Goal: Task Accomplishment & Management: Manage account settings

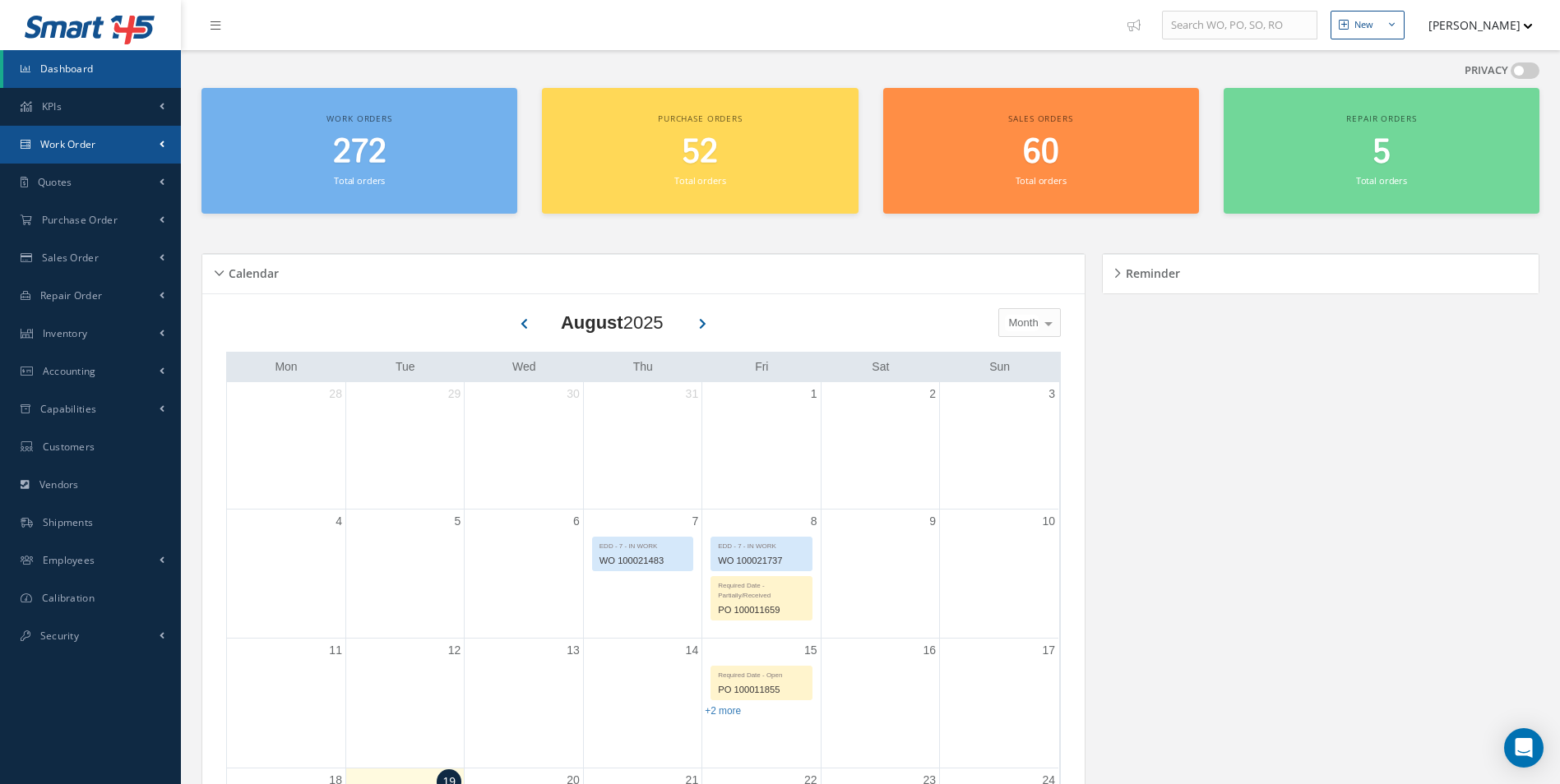
click at [97, 148] on link "Work Order" at bounding box center [91, 145] width 181 height 38
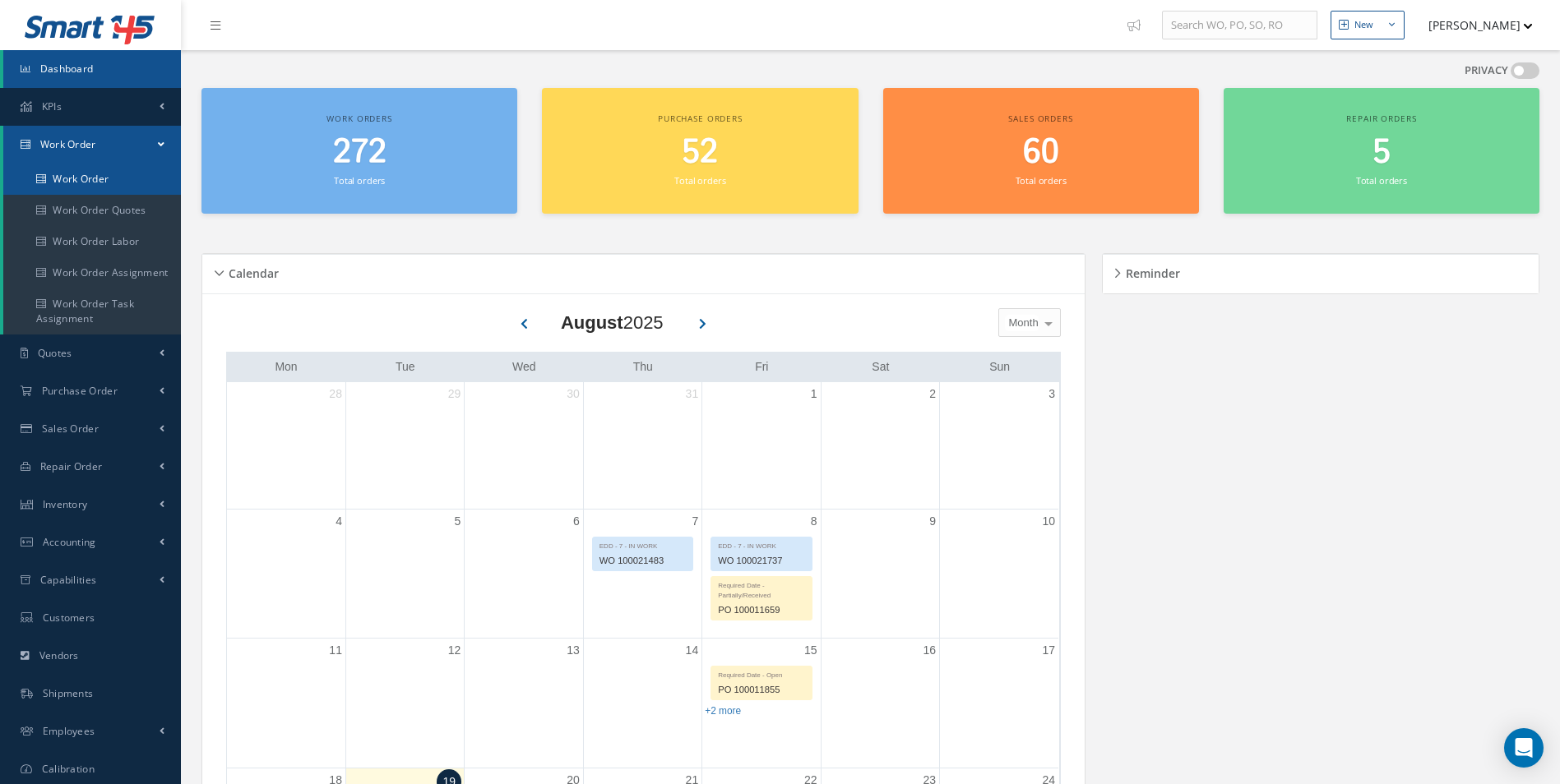
click at [76, 183] on link "Work Order" at bounding box center [92, 179] width 177 height 32
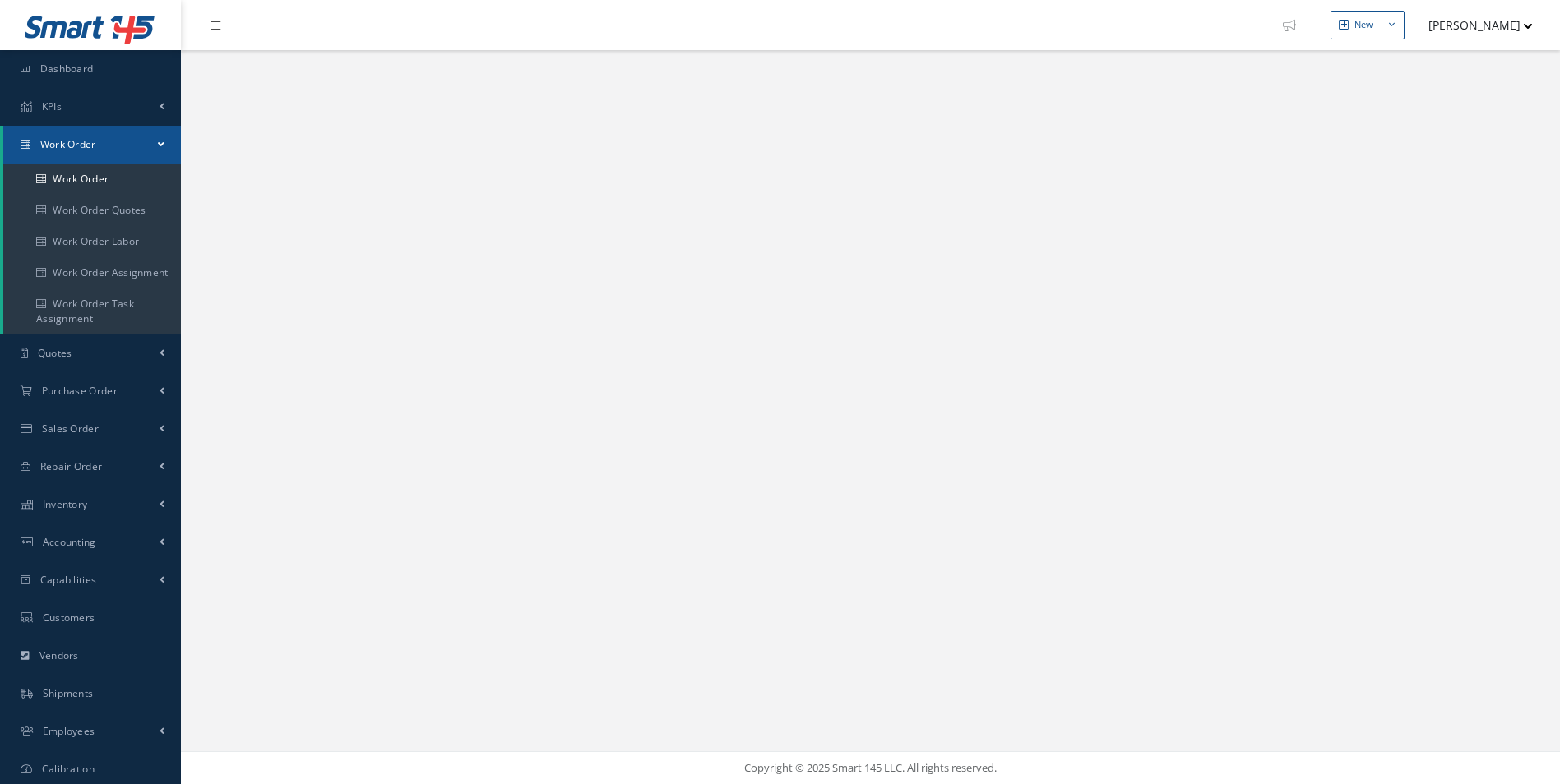
select select "25"
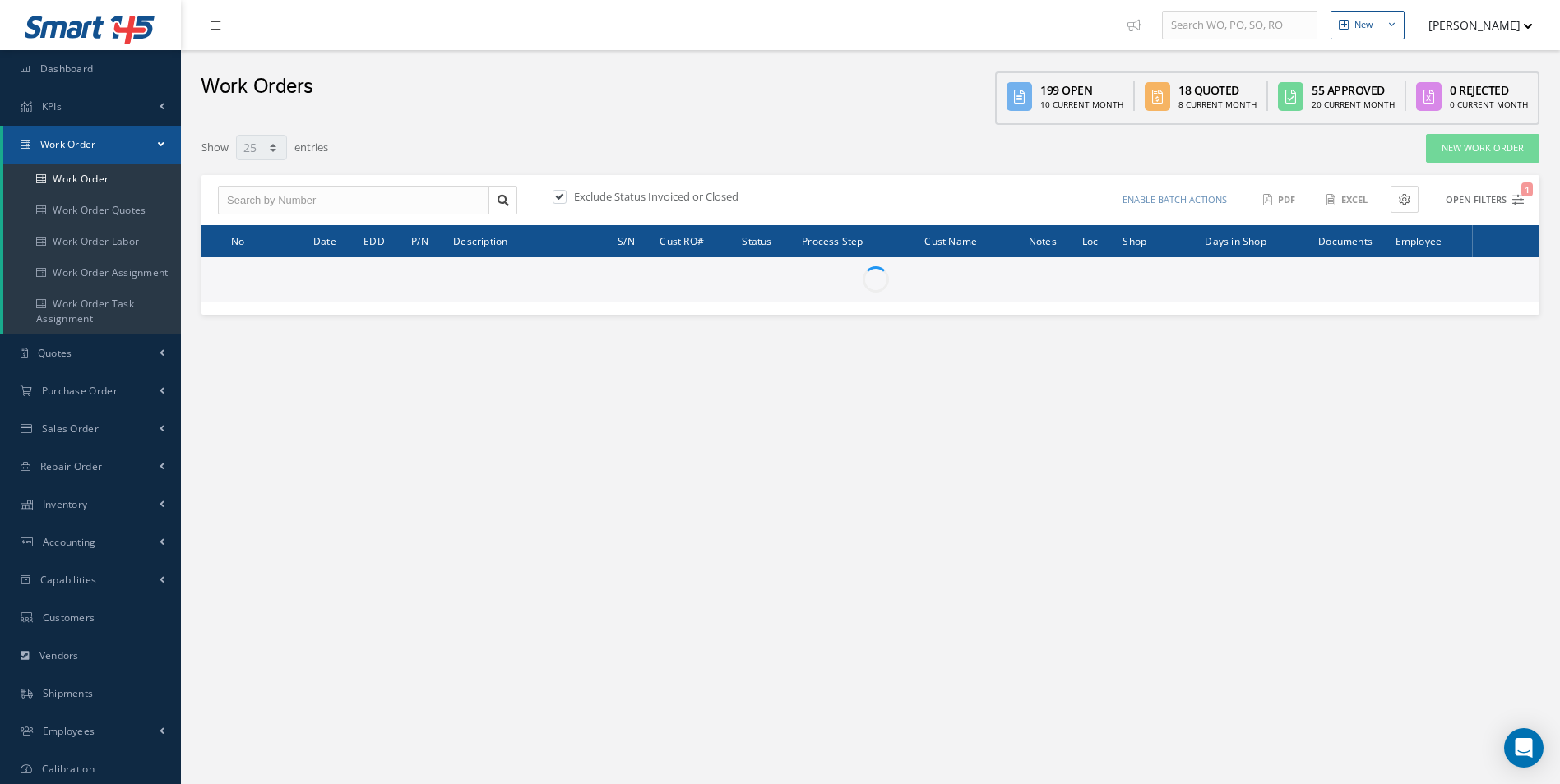
type input "All Work Request"
type input "All Work Performed"
type input "All Status"
type input "WO Part Status"
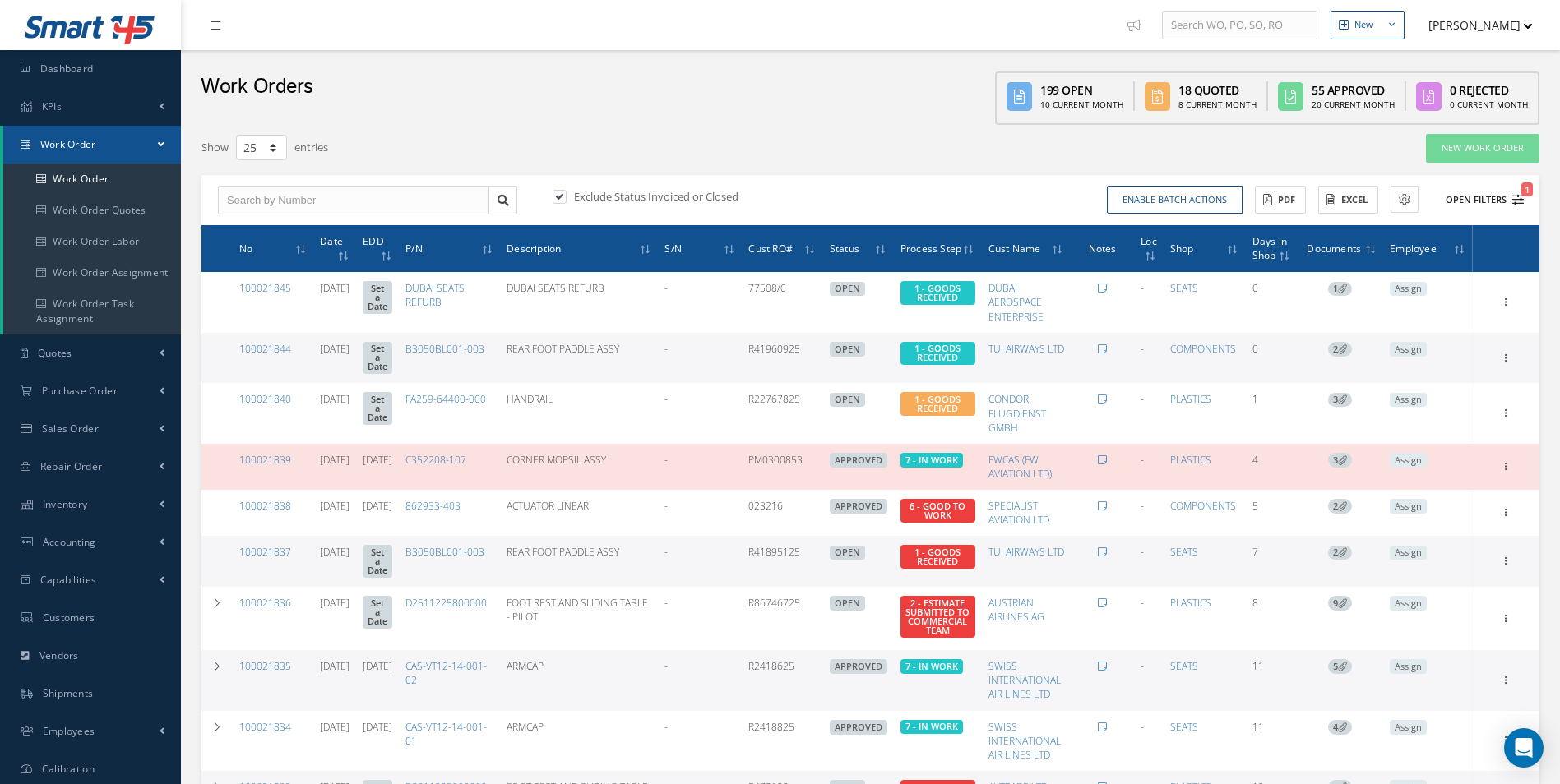
click at [1516, 196] on icon "1" at bounding box center [1517, 199] width 12 height 12
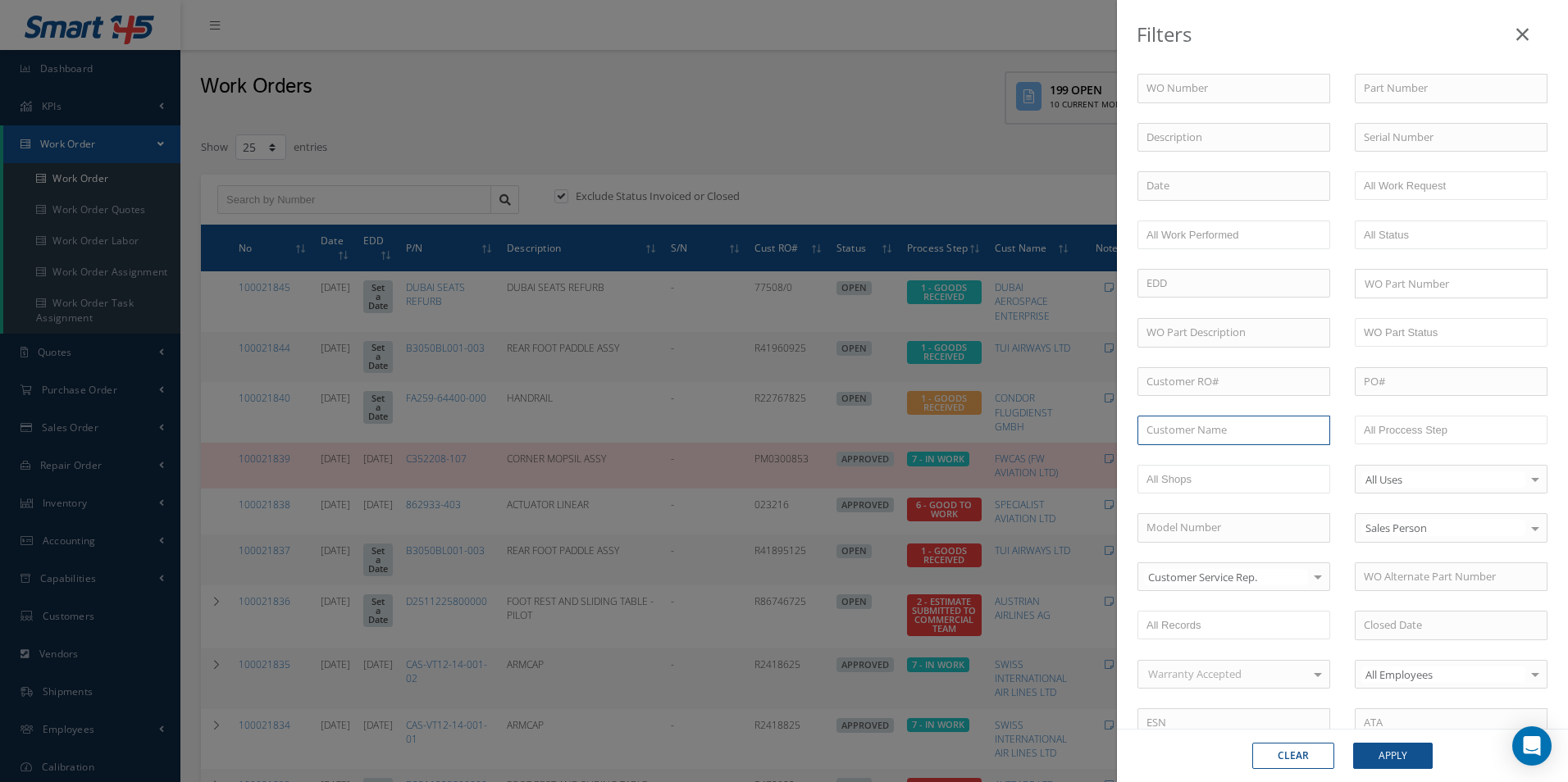
click at [1190, 436] on input "text" at bounding box center [1233, 430] width 192 height 30
click at [1224, 462] on span "SPECIALIST AVIATION LTD" at bounding box center [1210, 459] width 127 height 14
type input "SPECIALIST AVIATION LTD"
click at [1376, 749] on button "Apply" at bounding box center [1393, 756] width 79 height 26
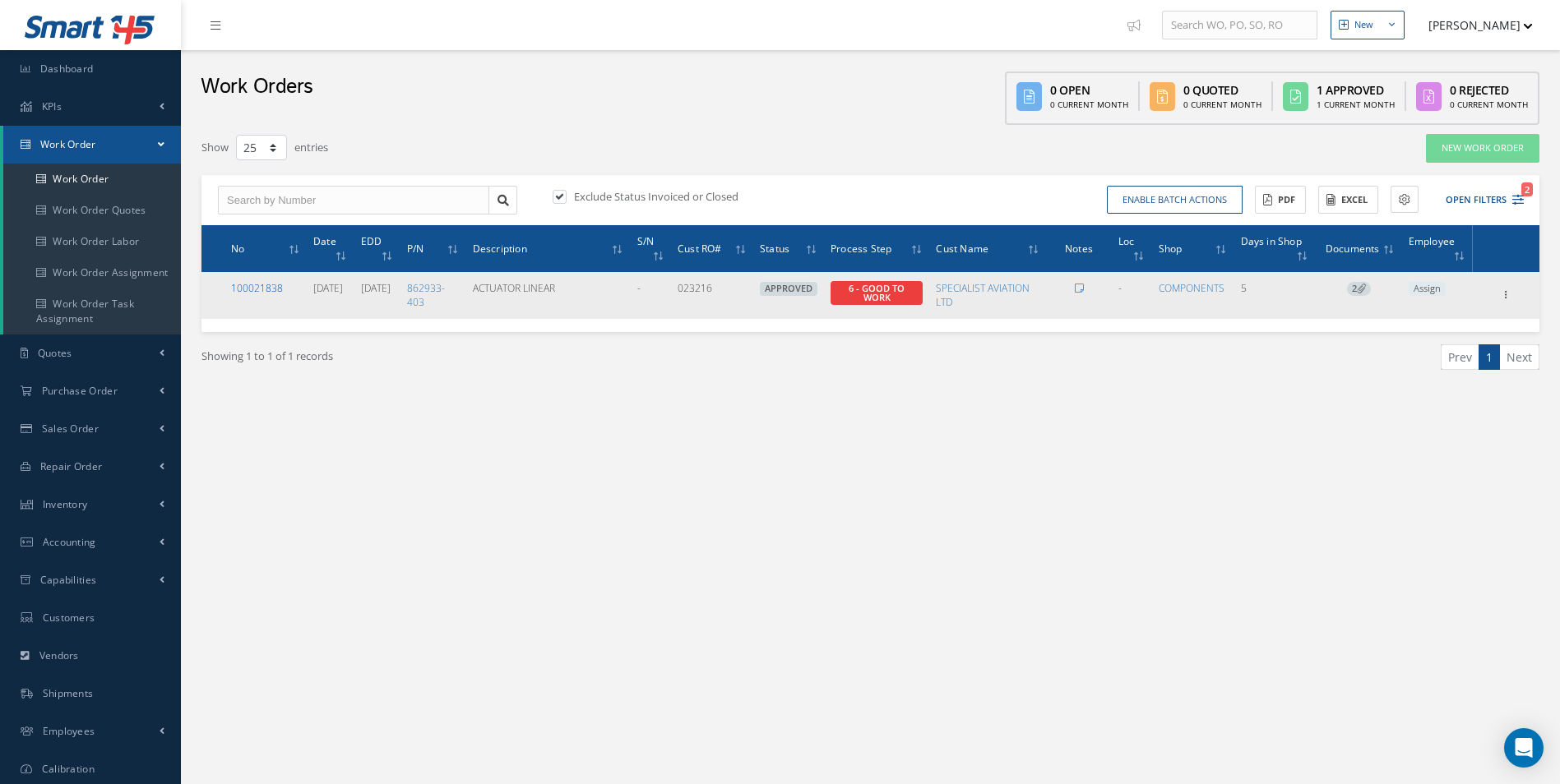
click at [271, 285] on link "100021838" at bounding box center [256, 288] width 52 height 14
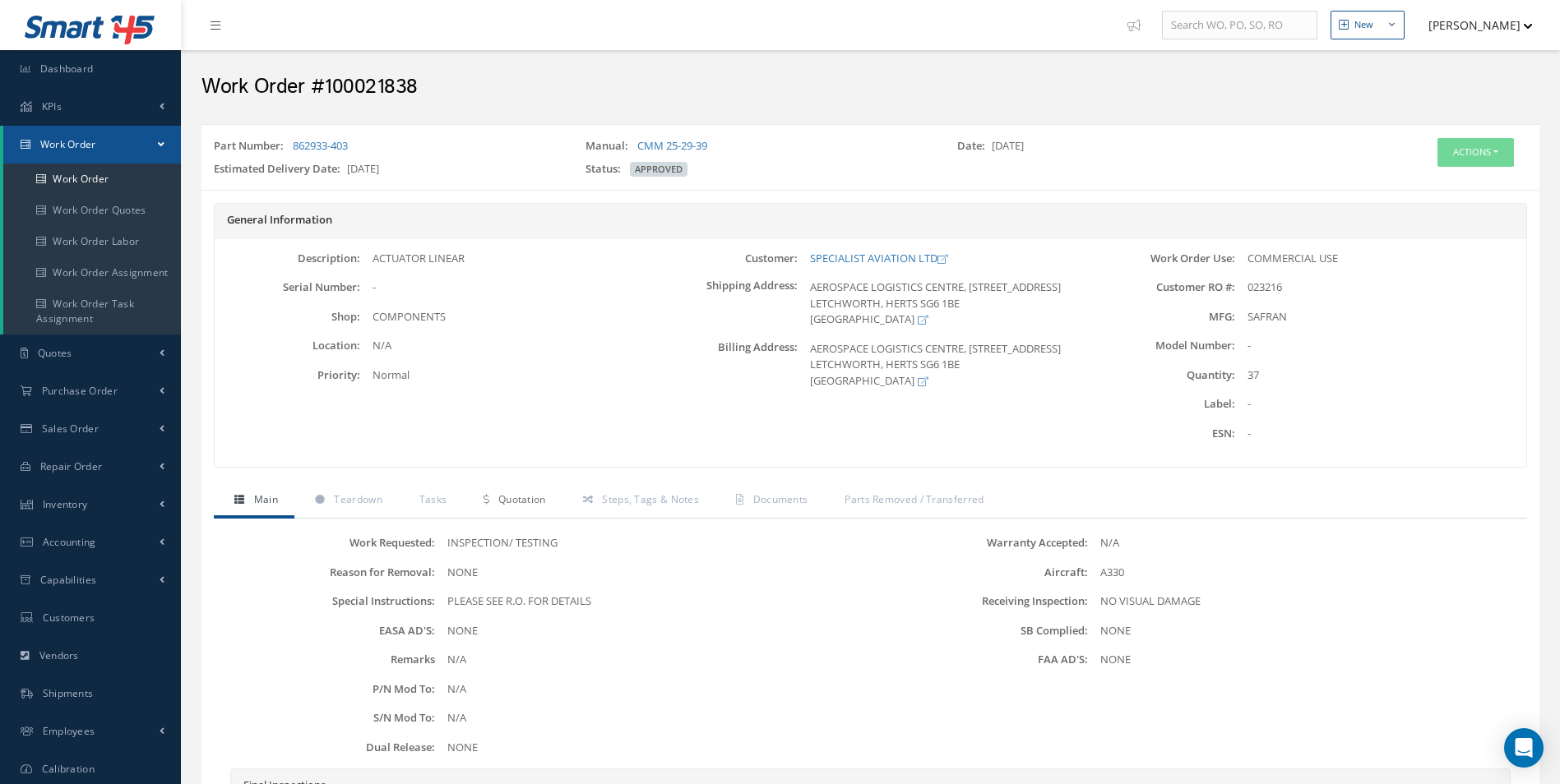
click at [518, 501] on span "Quotation" at bounding box center [522, 499] width 48 height 14
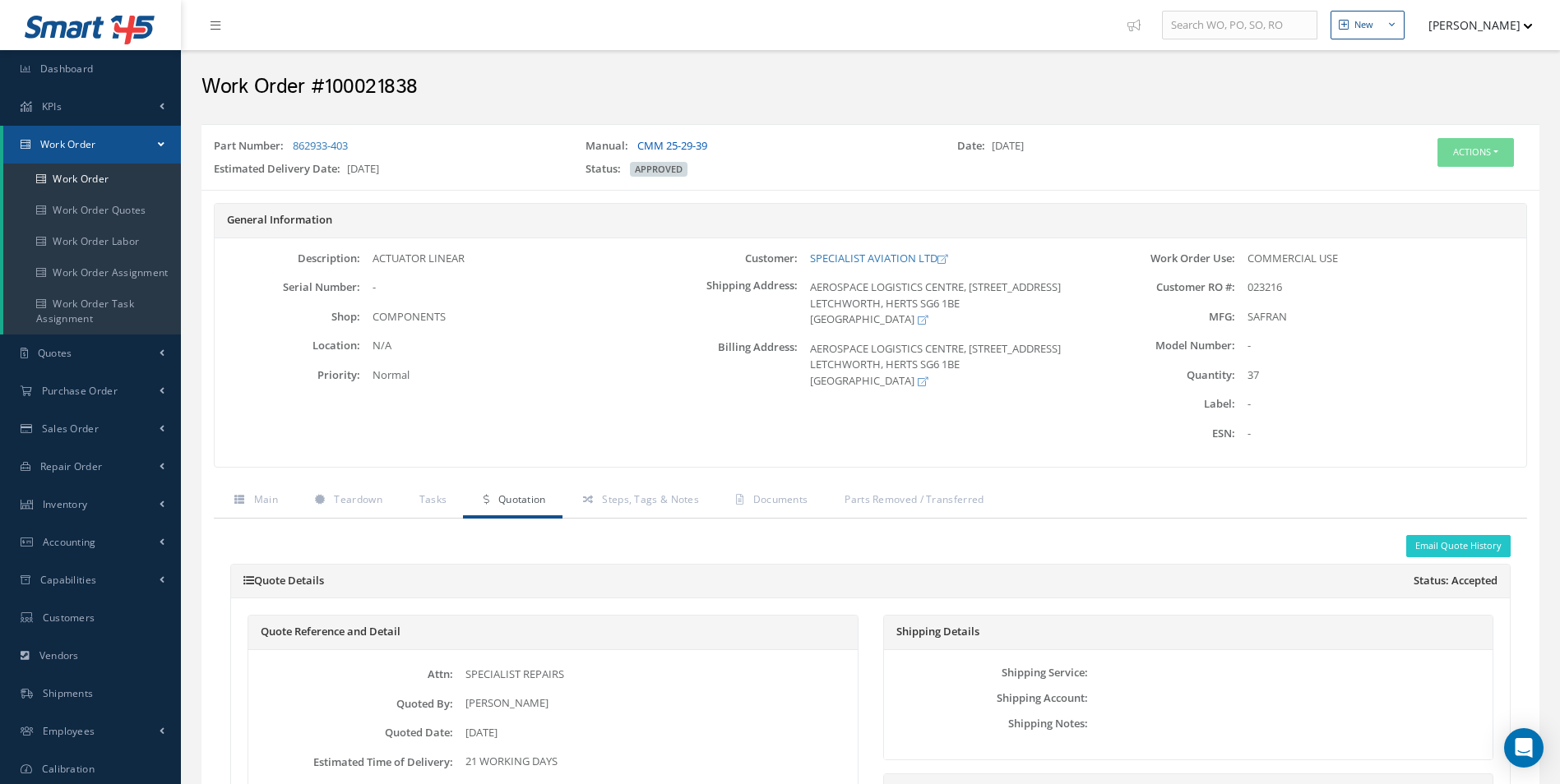
click at [673, 143] on link "CMM 25-29-39" at bounding box center [672, 146] width 70 height 14
drag, startPoint x: 292, startPoint y: 140, endPoint x: 352, endPoint y: 142, distance: 60.0
click at [352, 142] on div "Part Number: 862933-403" at bounding box center [388, 149] width 372 height 23
copy link "862933-403"
click at [1466, 161] on button "Actions" at bounding box center [1476, 153] width 76 height 29
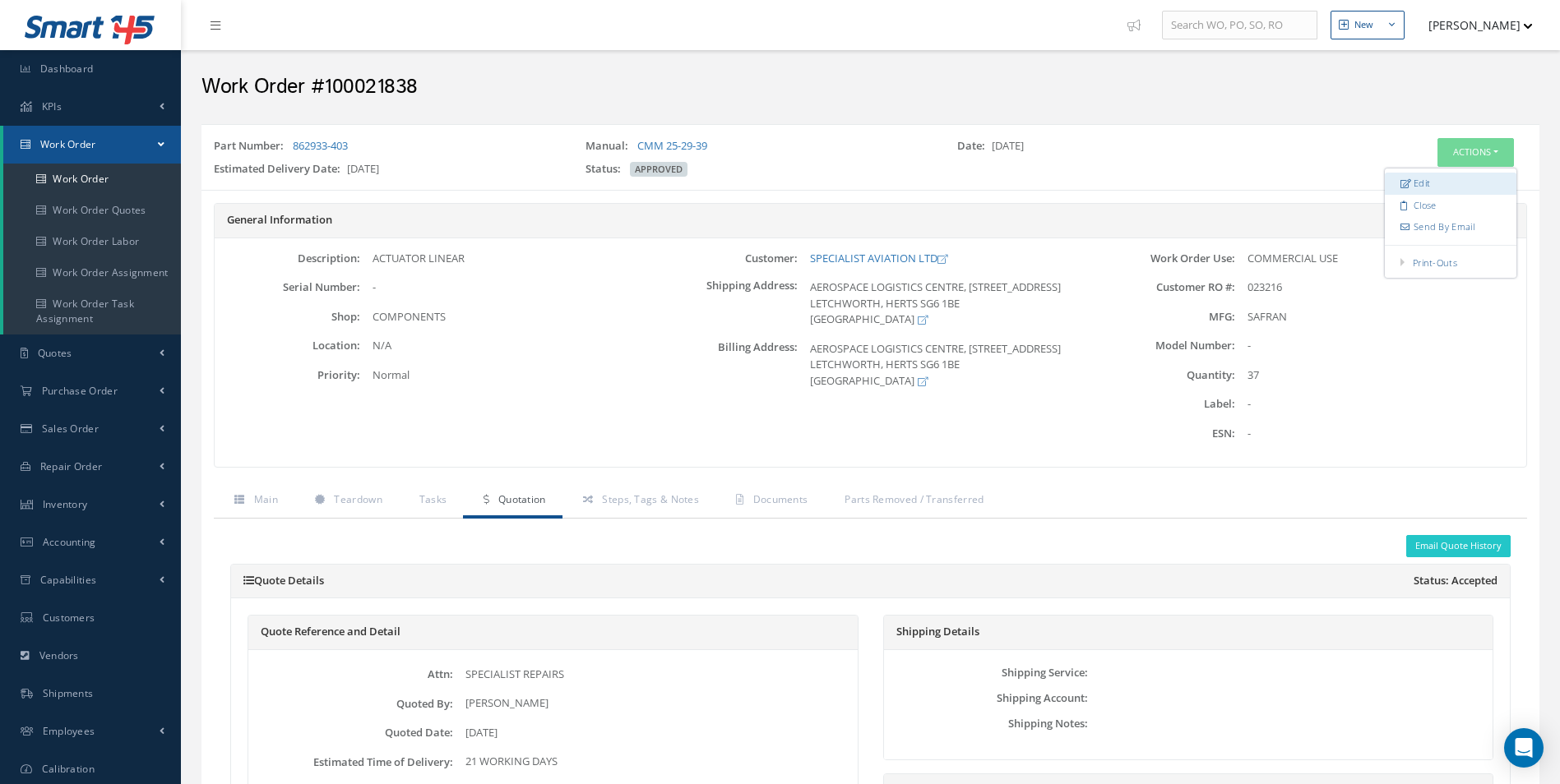
click at [1431, 181] on link "Edit" at bounding box center [1450, 184] width 131 height 23
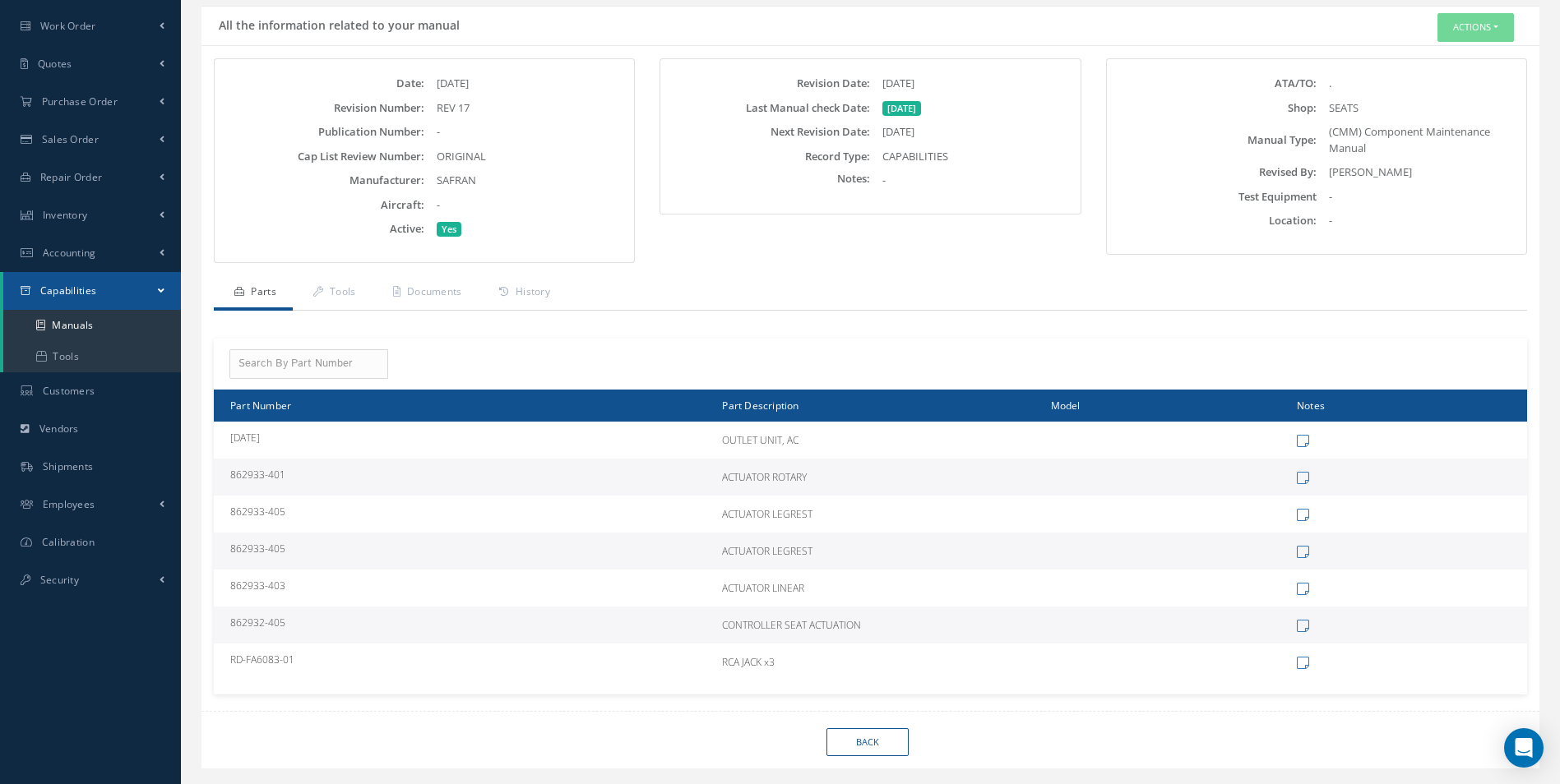
scroll to position [157, 0]
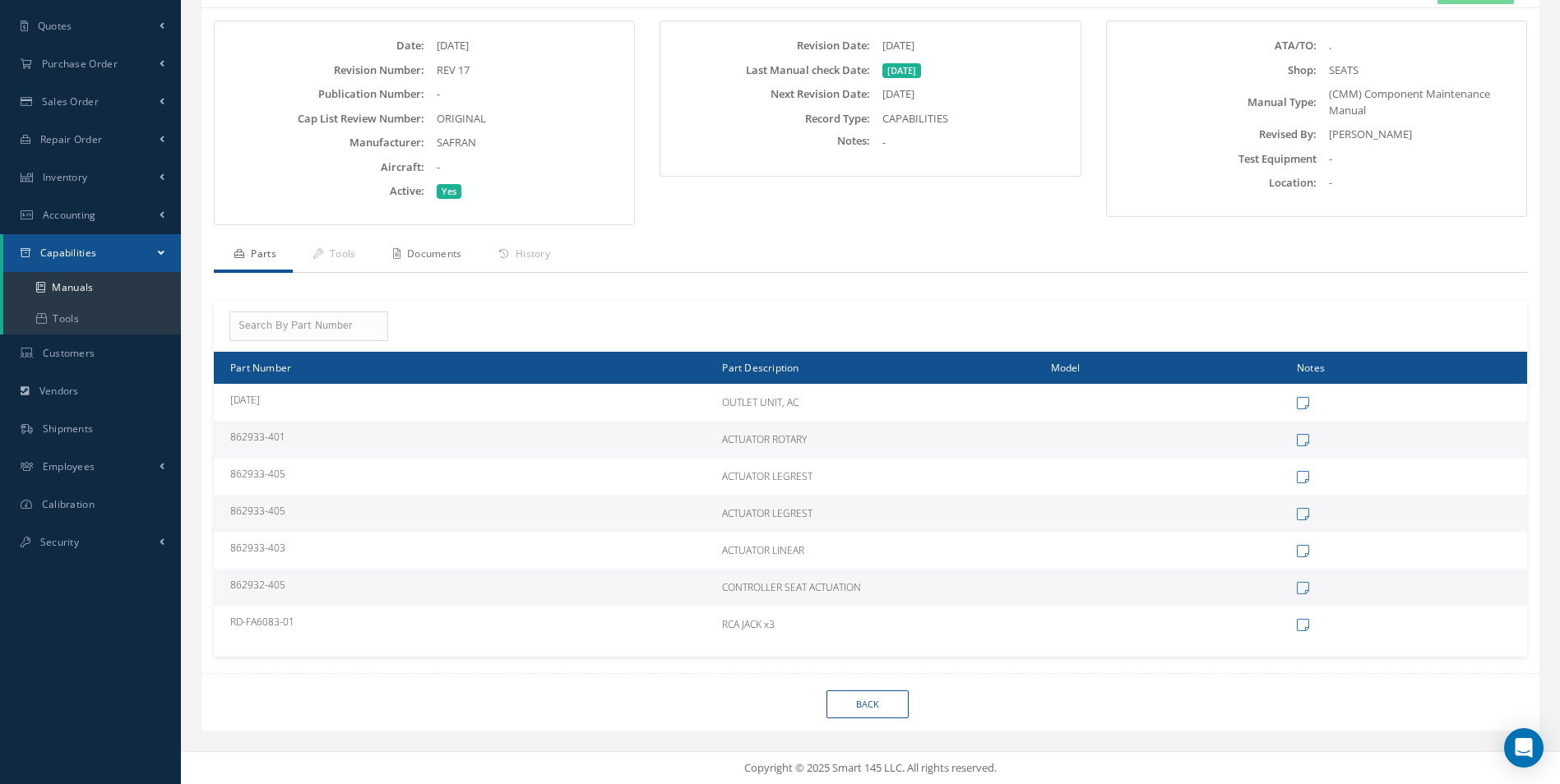
click at [449, 256] on link "Documents" at bounding box center [425, 255] width 106 height 34
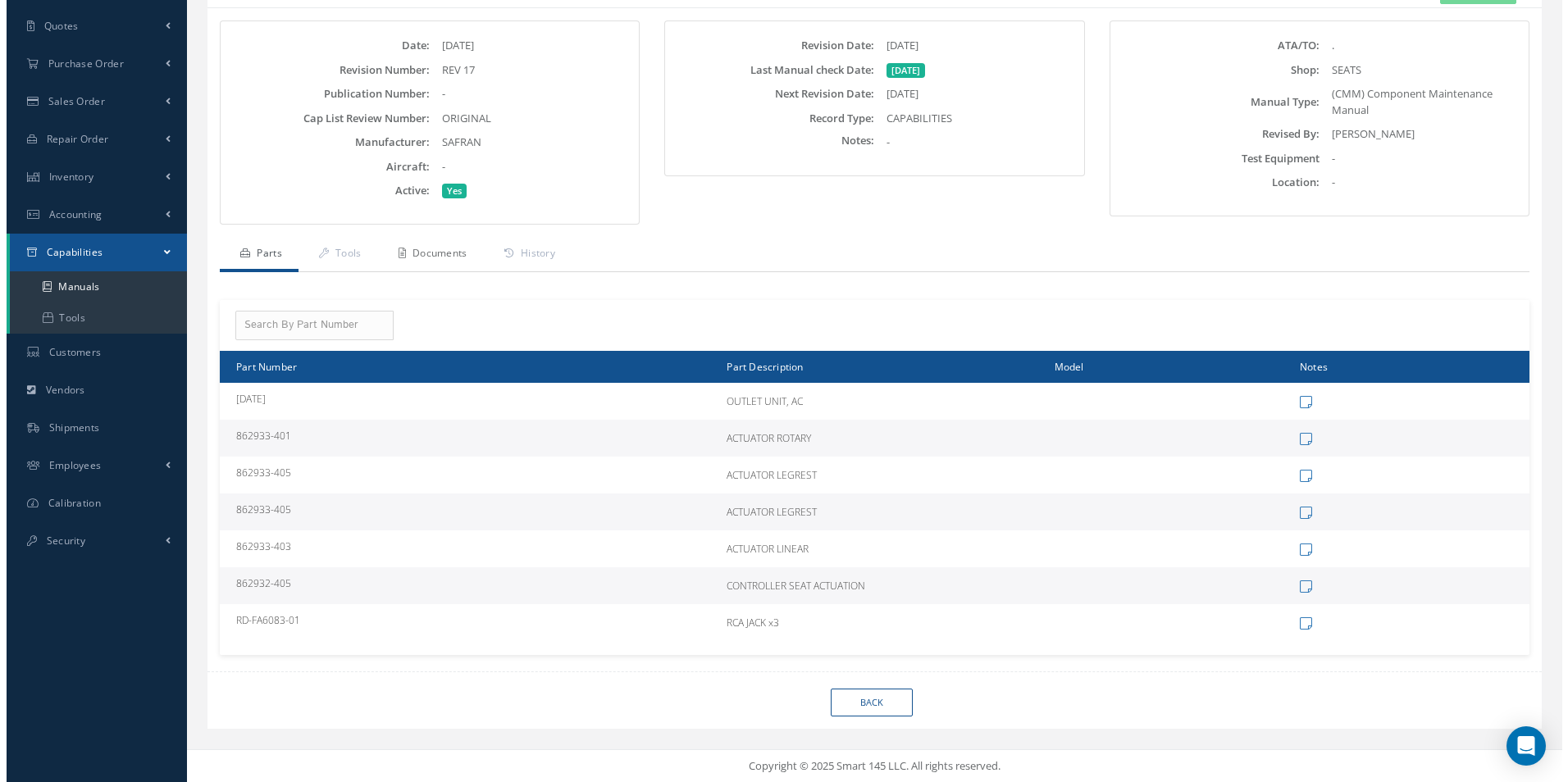
scroll to position [0, 0]
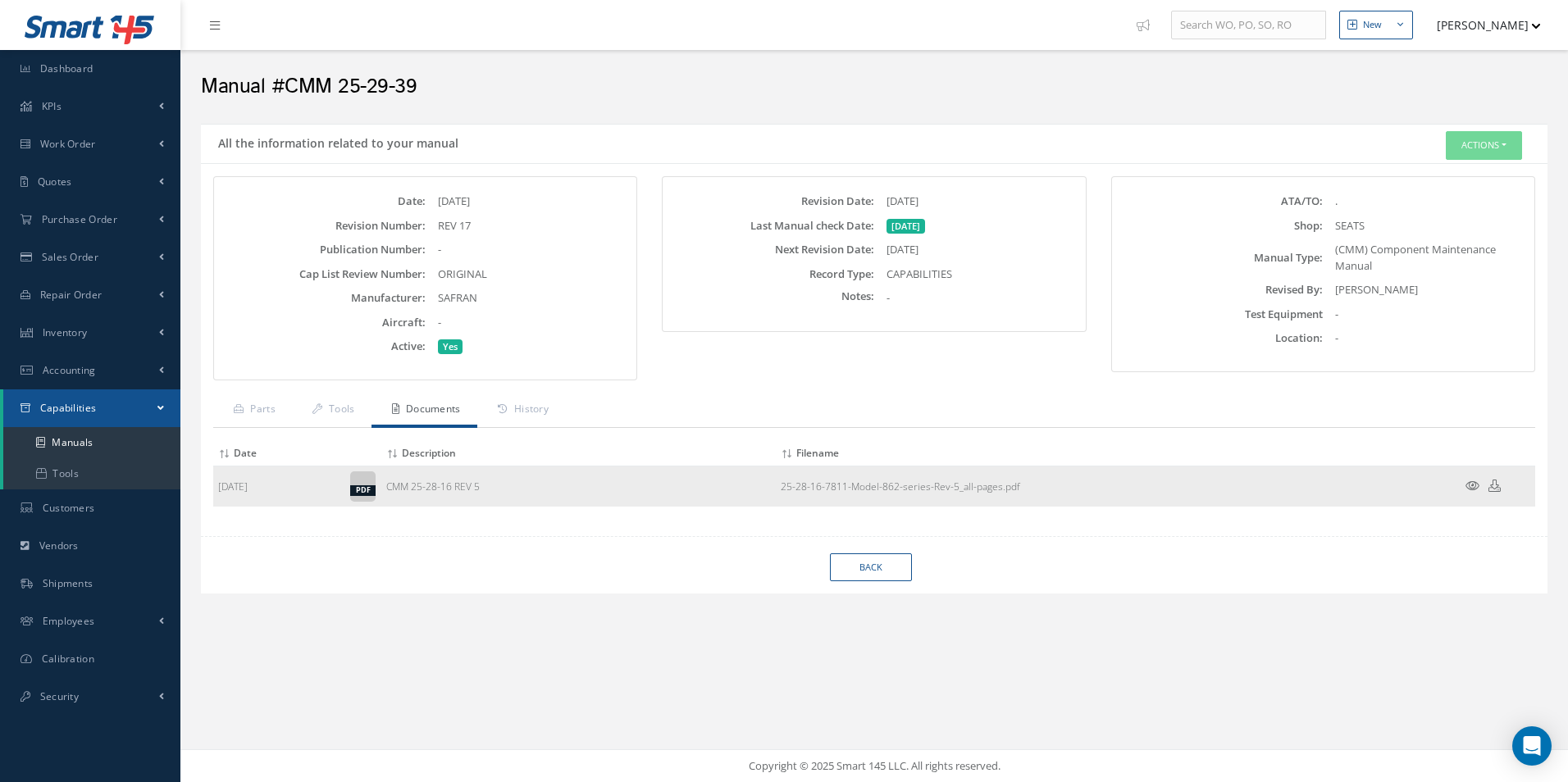
click at [1494, 486] on icon at bounding box center [1495, 486] width 13 height 13
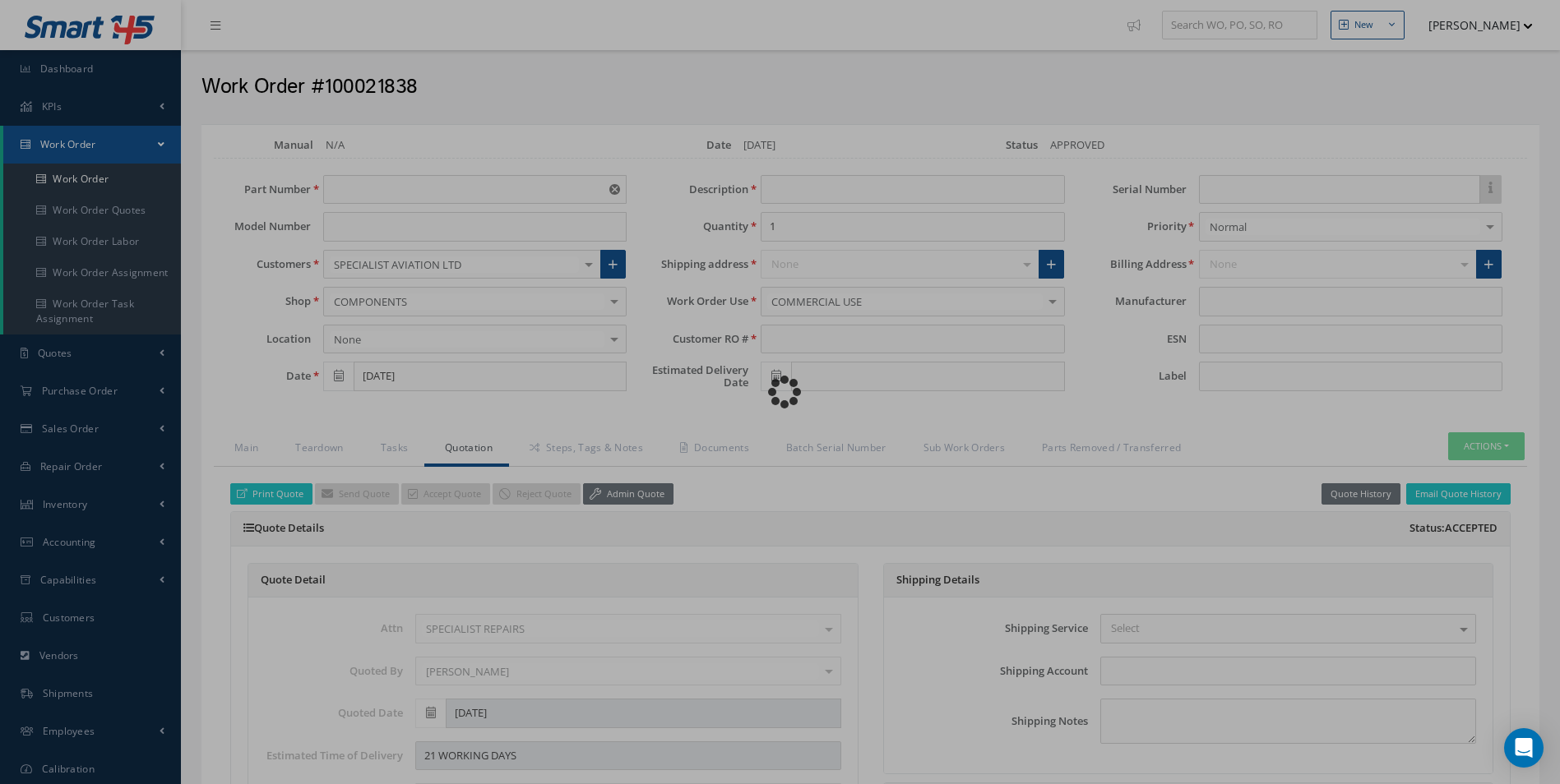
type input "862933-403"
type input "[DATE]"
type input "ACTUATOR LINEAR"
type input "37"
type input "023216"
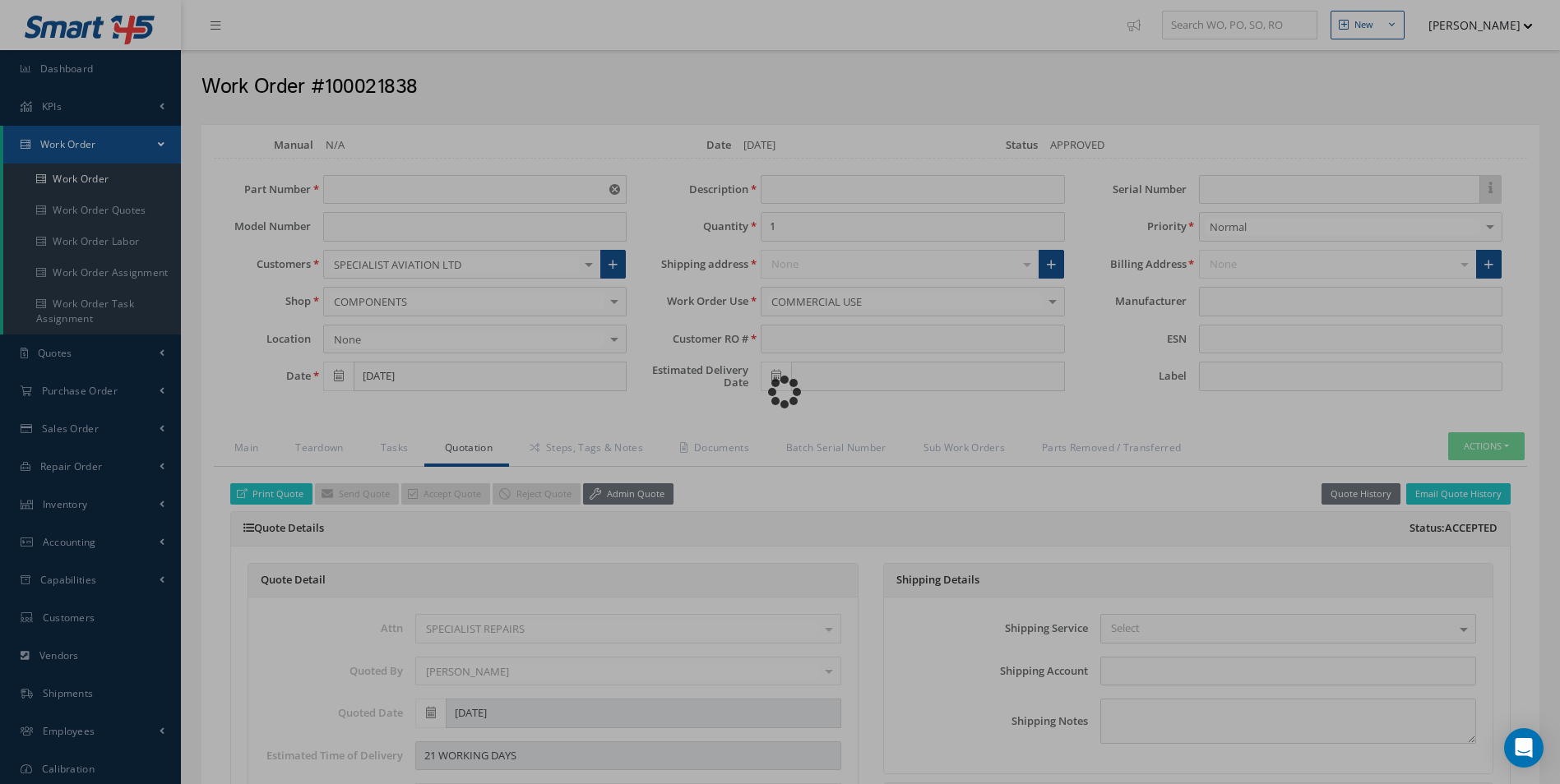
type input "[DATE]"
type input "SAFRAN"
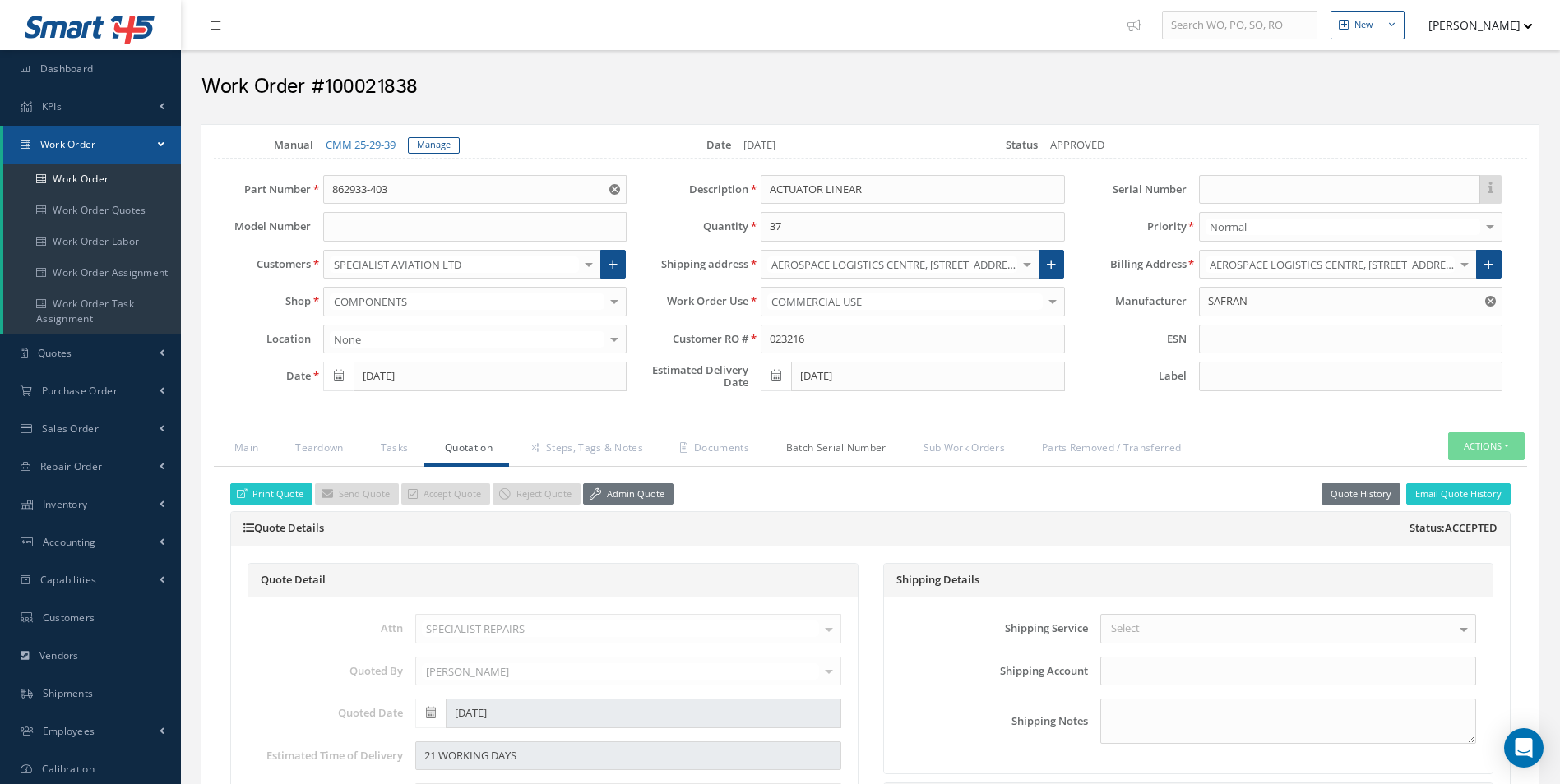
click at [857, 450] on link "Batch Serial Number" at bounding box center [835, 450] width 138 height 34
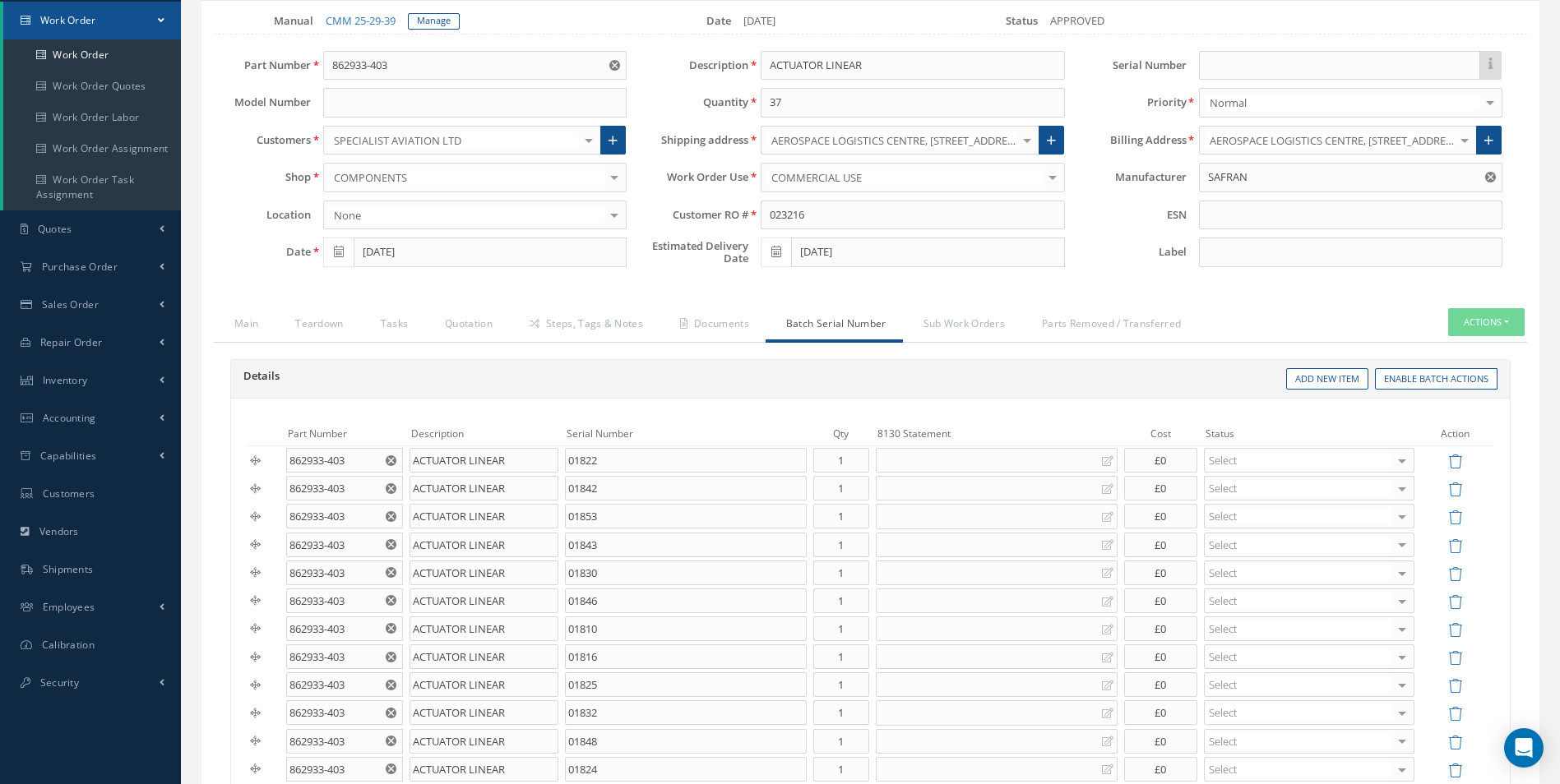
scroll to position [289, 0]
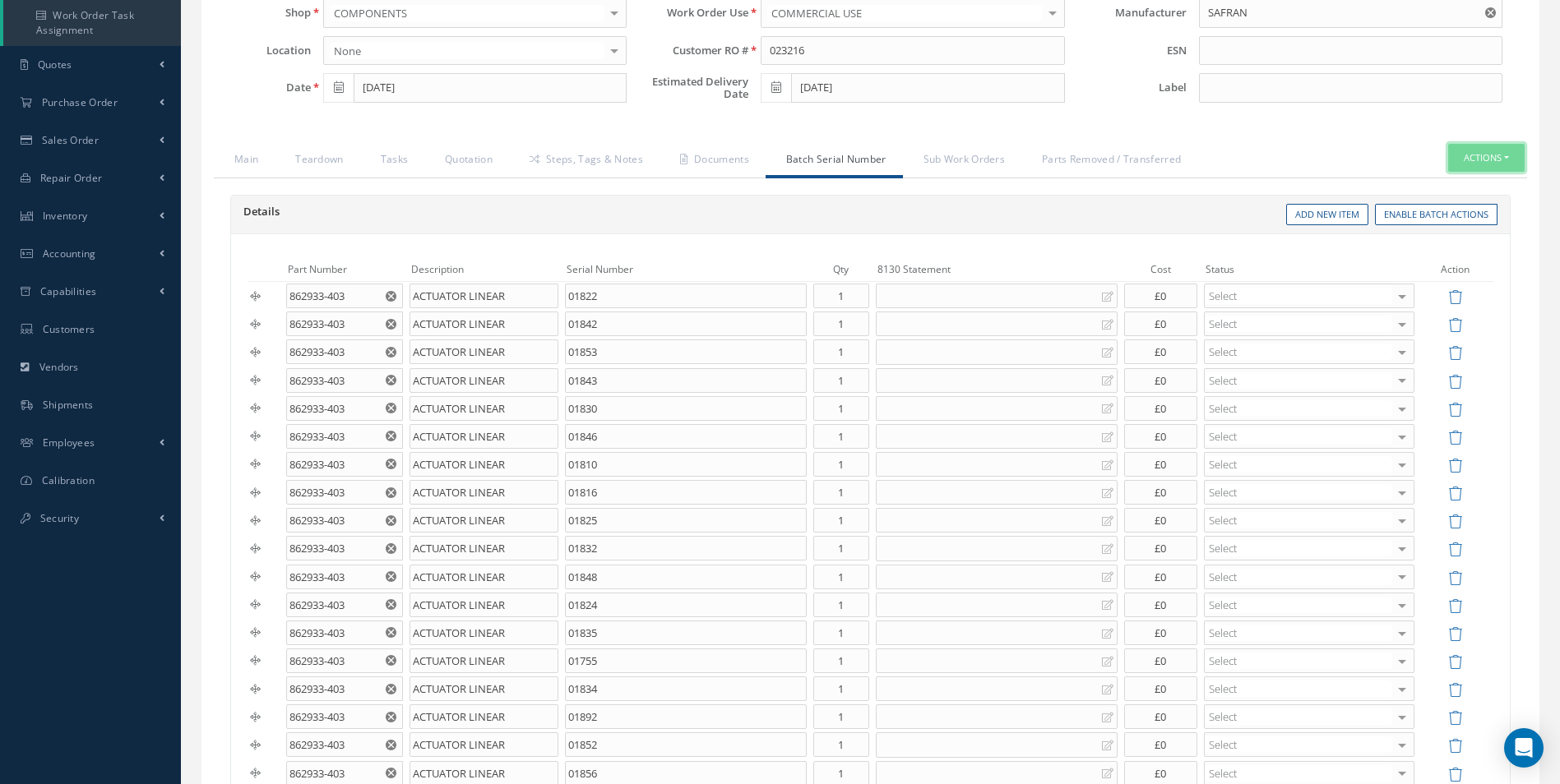
click at [1485, 157] on button "Actions" at bounding box center [1486, 158] width 76 height 29
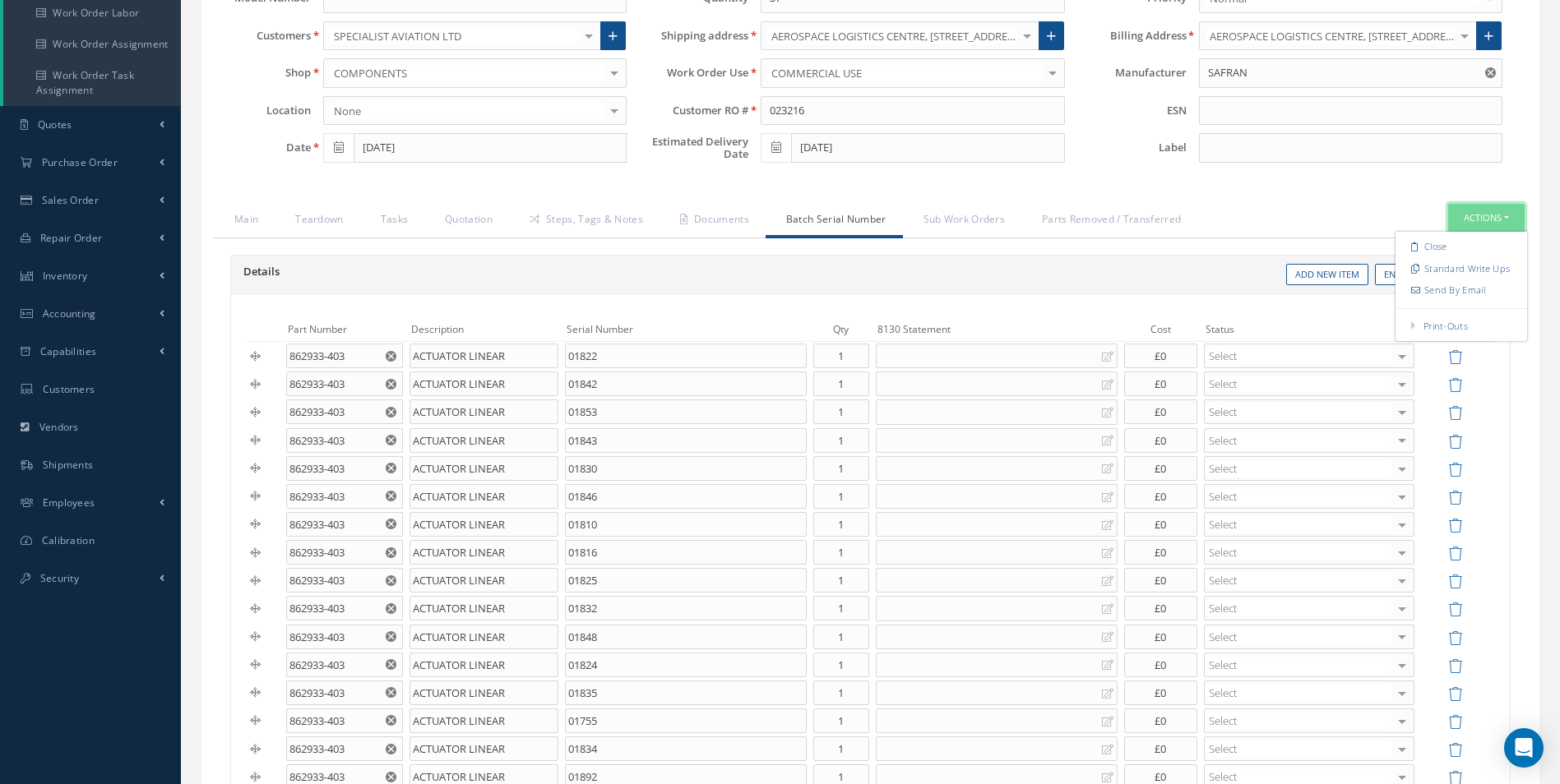
scroll to position [206, 0]
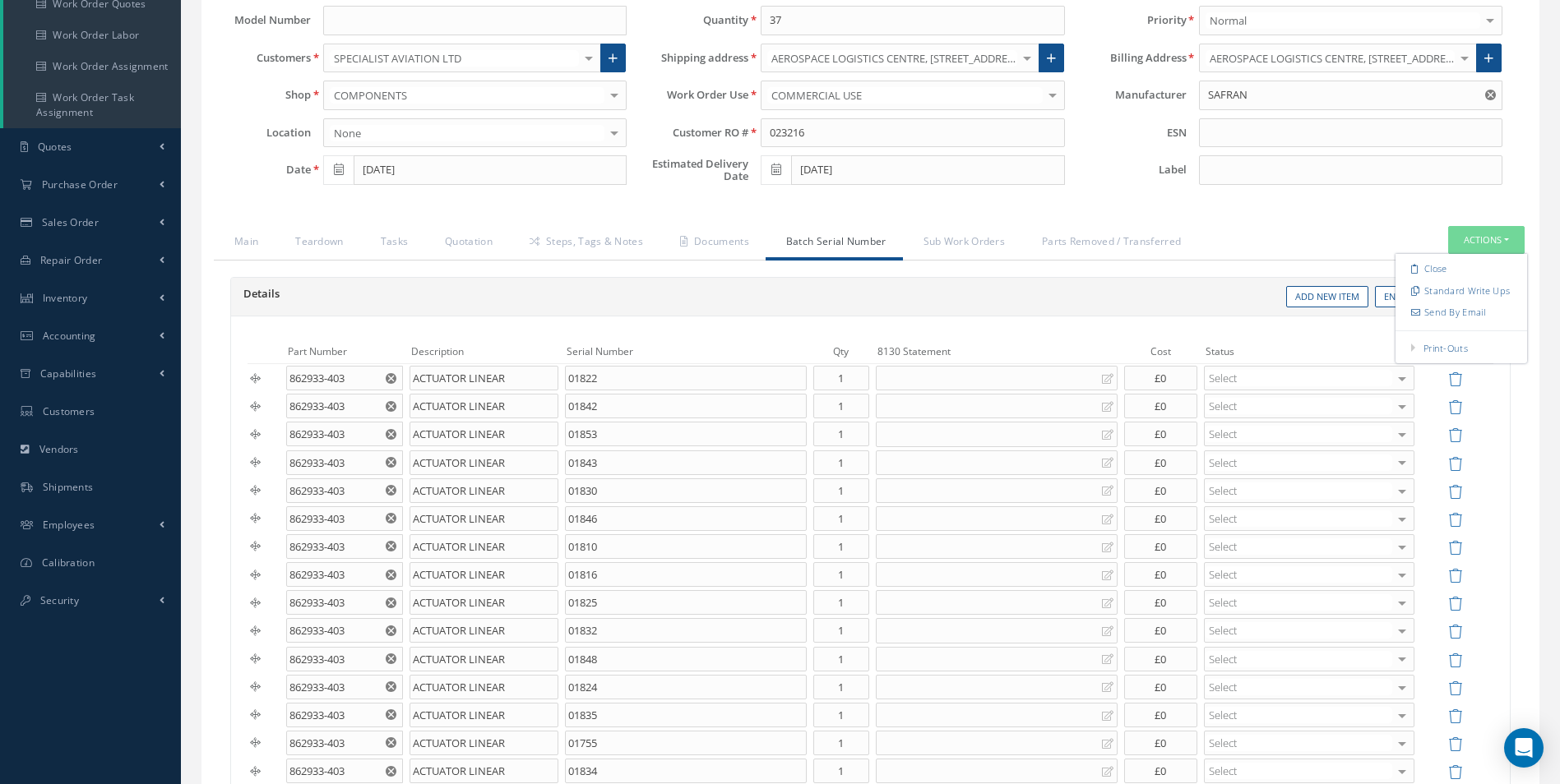
click at [1302, 240] on ul "Main Teardown Tasks Quotation Steps, Tags & Notes Documents Batch Serial Number…" at bounding box center [870, 244] width 1314 height 34
click at [1440, 301] on button "Enable Batch Actions" at bounding box center [1436, 297] width 122 height 23
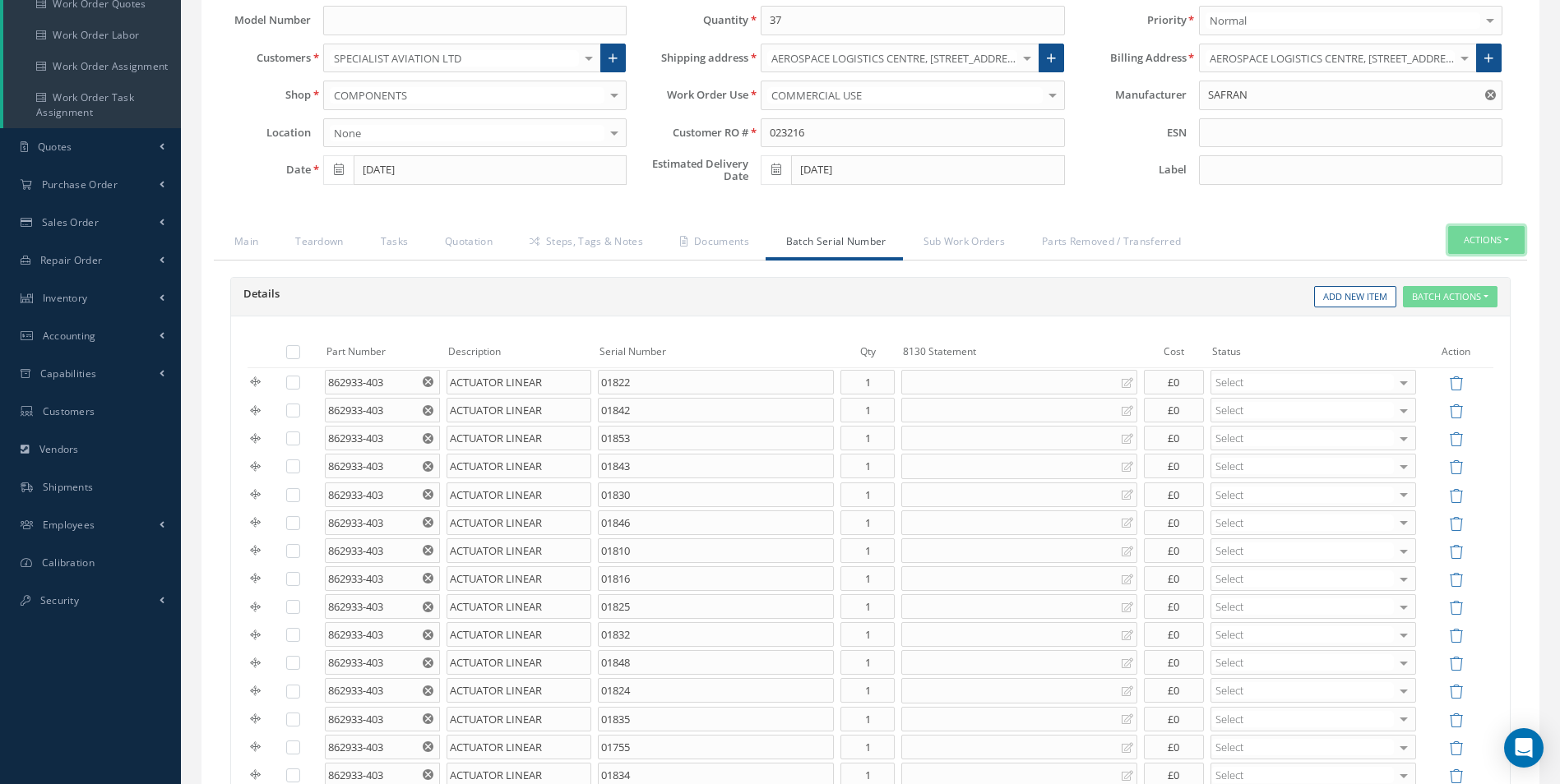
click at [1469, 244] on button "Actions" at bounding box center [1486, 241] width 76 height 29
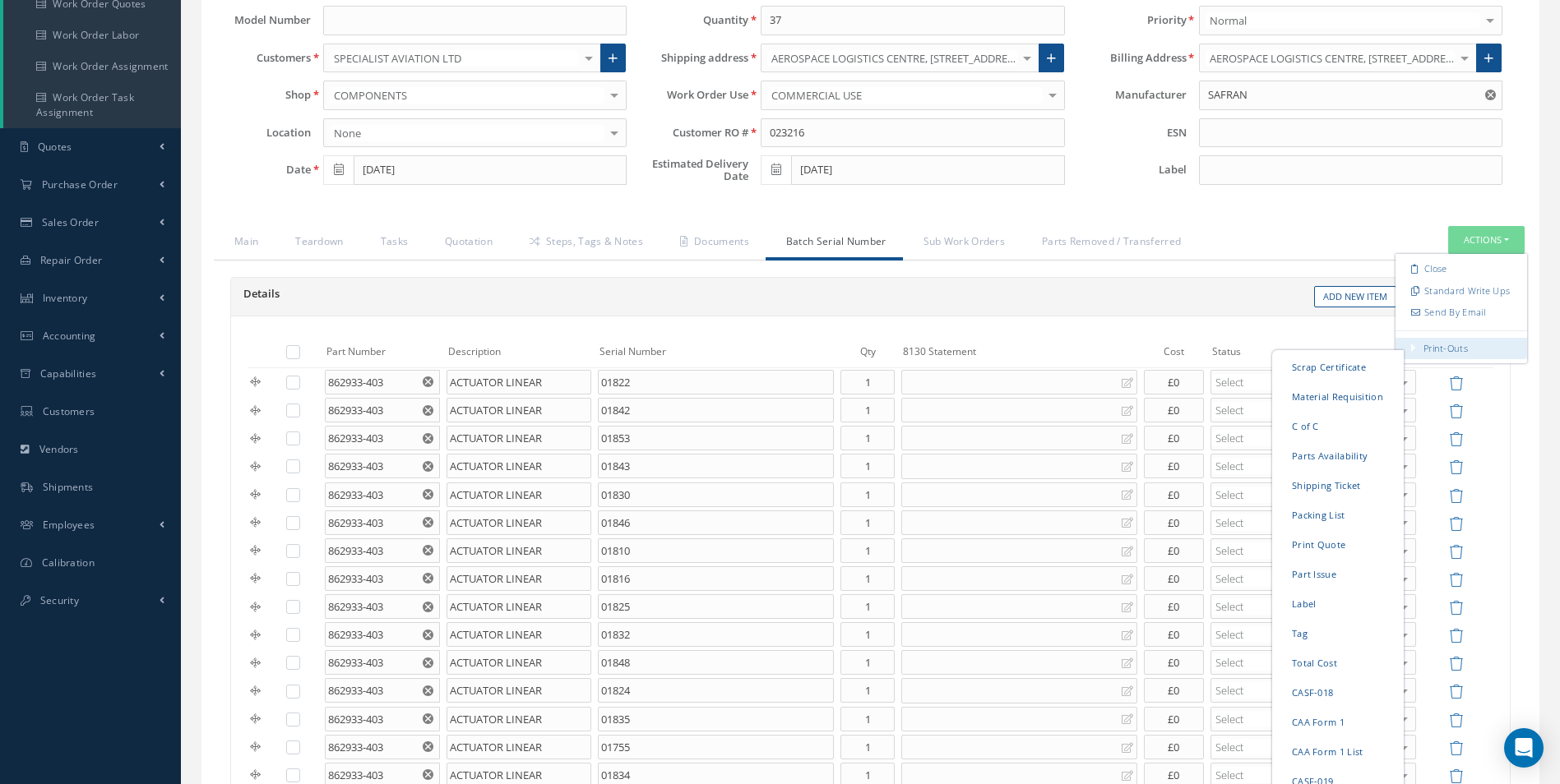
click at [1440, 349] on link "Print-Outs" at bounding box center [1445, 348] width 44 height 13
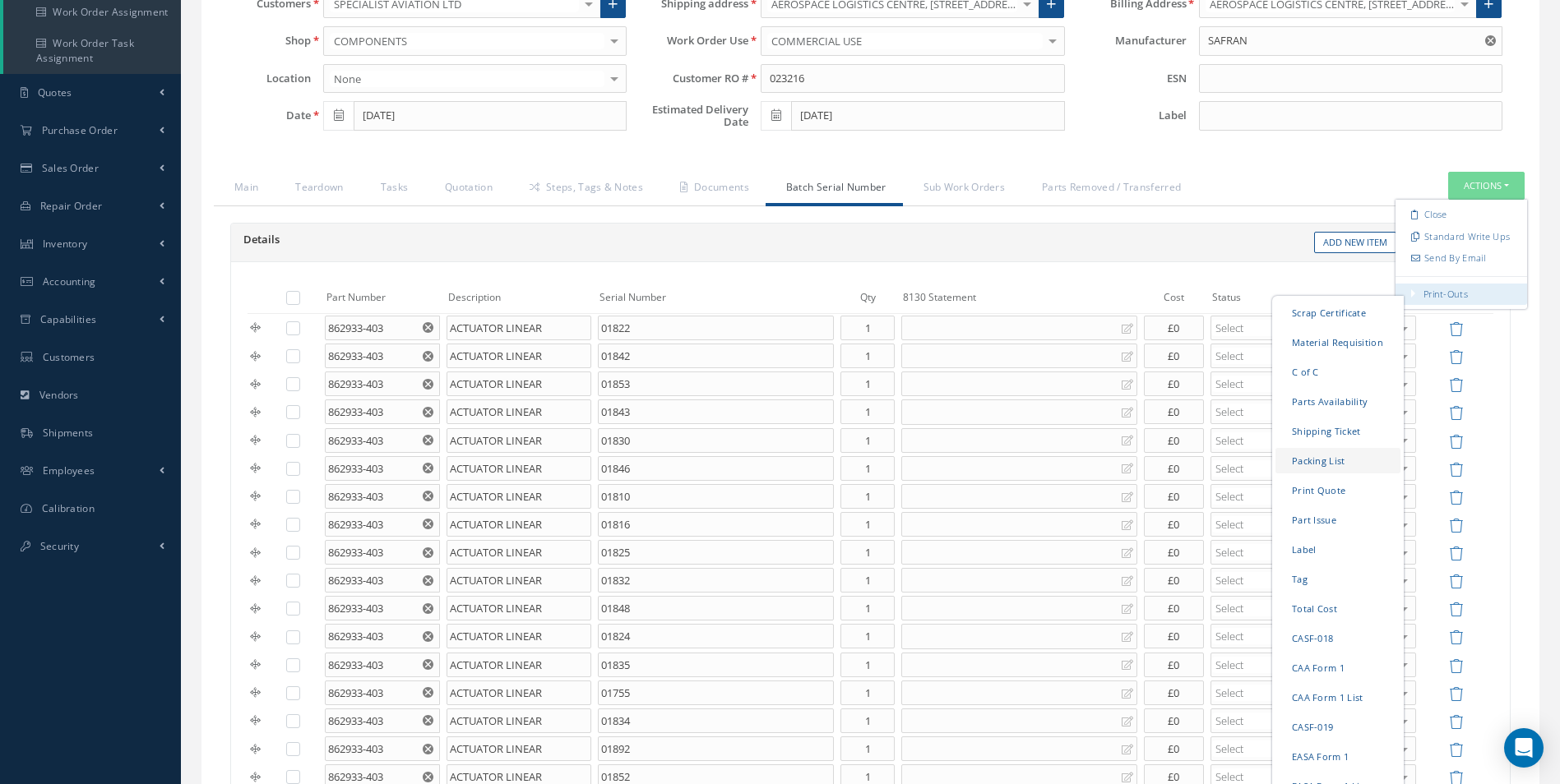
scroll to position [289, 0]
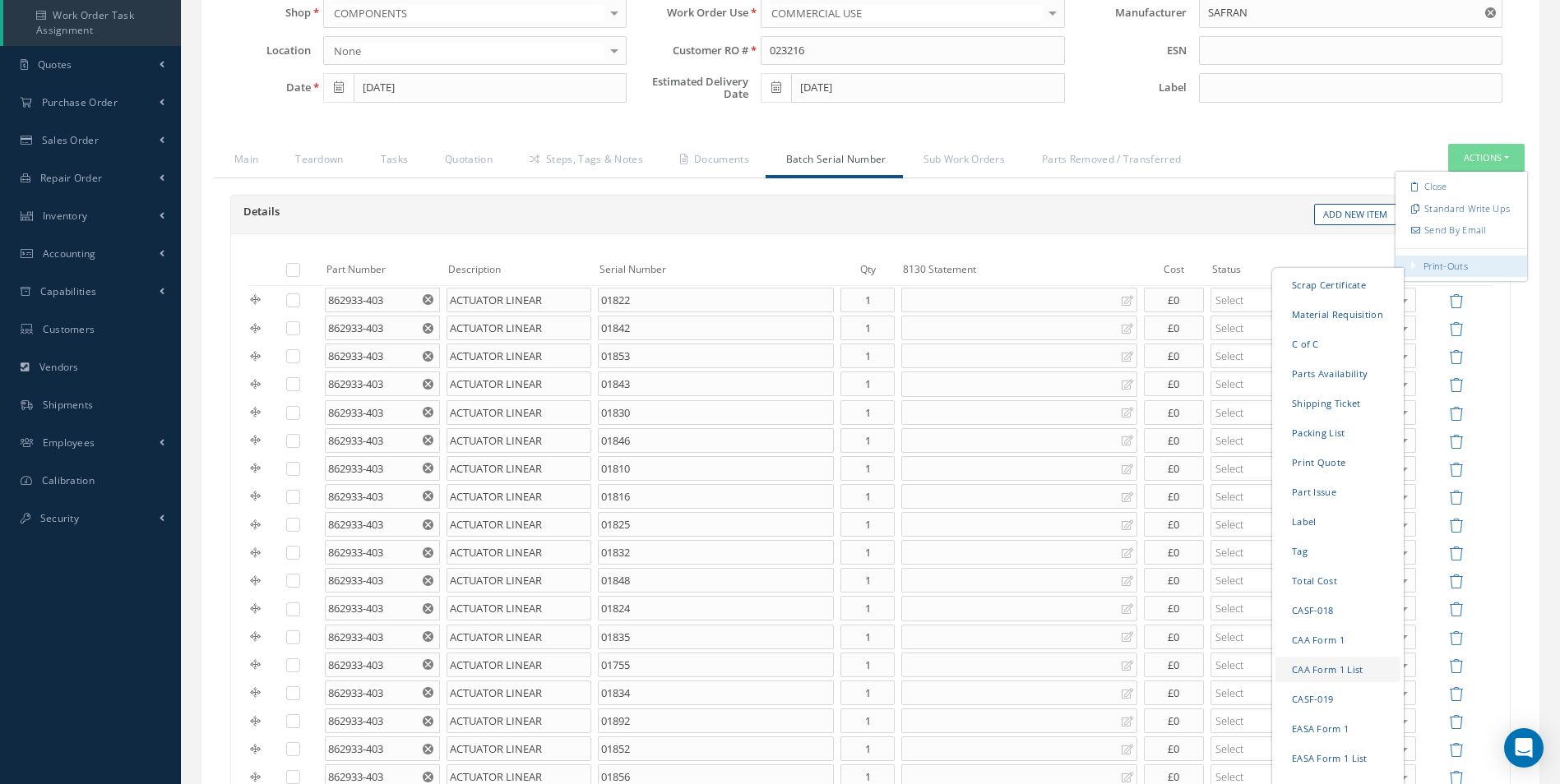
click at [1339, 671] on link "CAA Form 1 List" at bounding box center [1338, 669] width 125 height 25
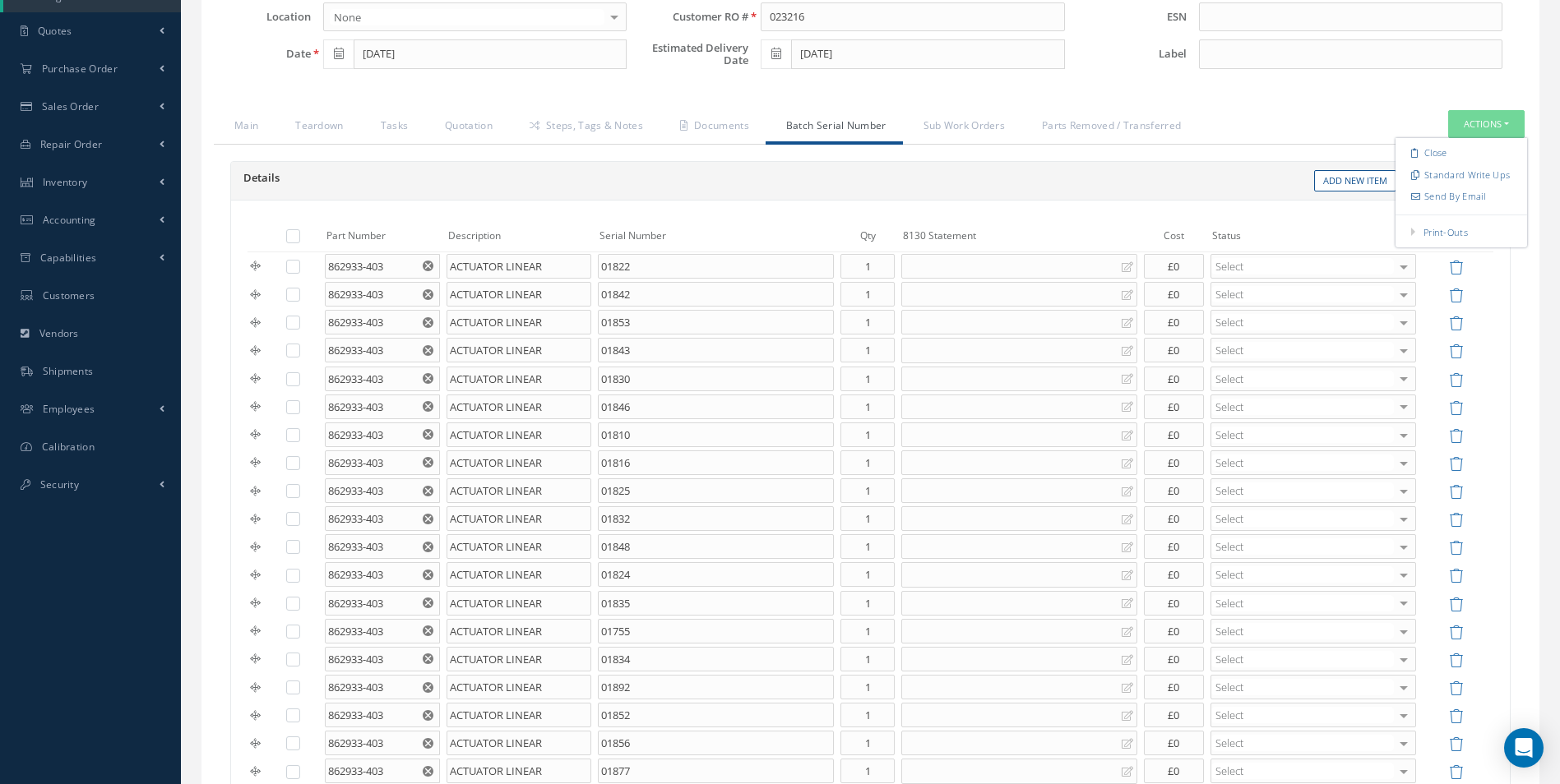
scroll to position [292, 0]
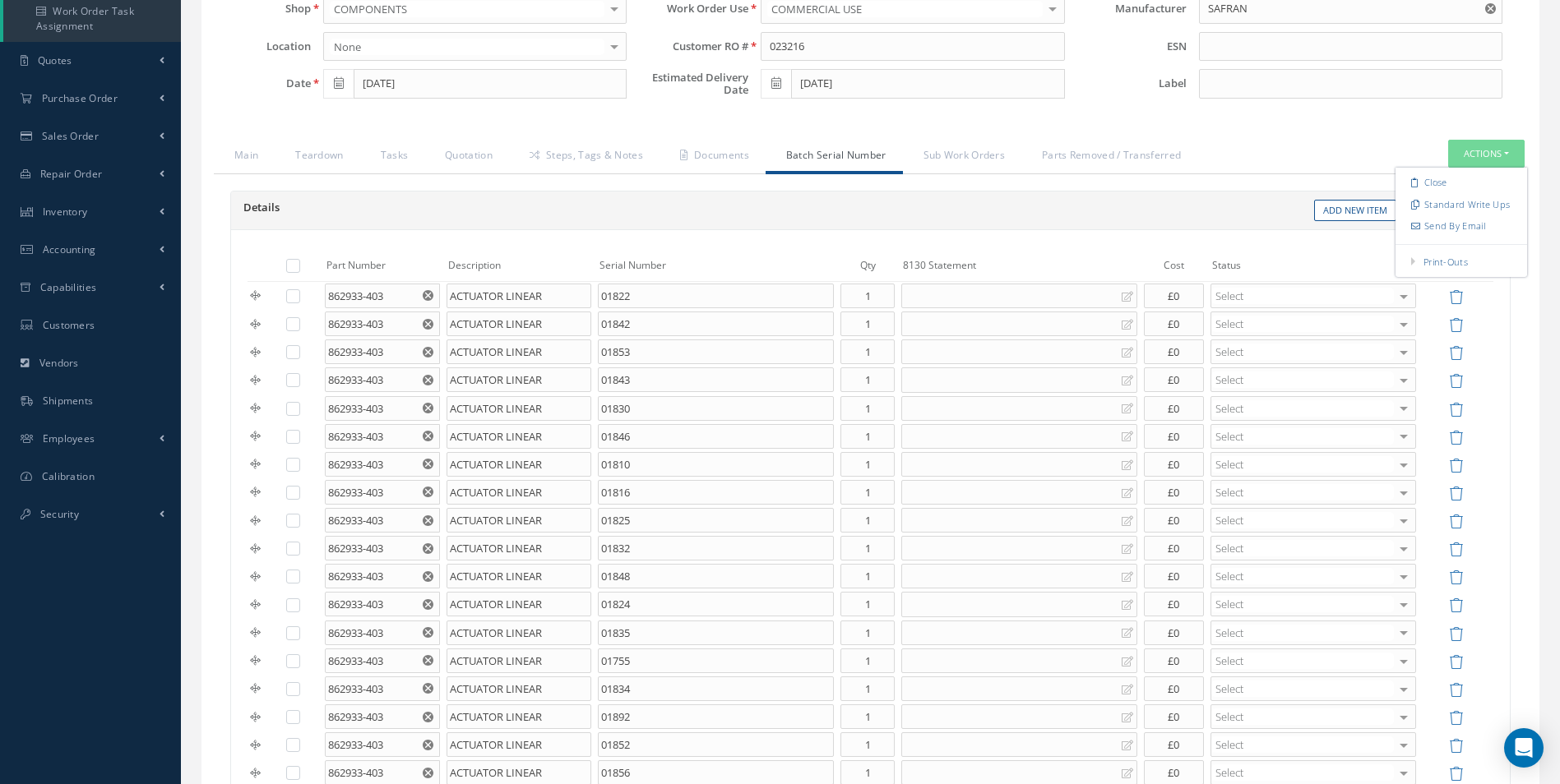
click at [1334, 164] on ul "Main Teardown Tasks Quotation Steps, Tags & Notes Documents Batch Serial Number…" at bounding box center [870, 157] width 1314 height 34
click at [1487, 209] on button "Batch Actions" at bounding box center [1450, 211] width 94 height 23
click at [1236, 202] on div "Batch Actions Remove Selected Item(s) Add New Item" at bounding box center [1191, 211] width 640 height 23
click at [741, 150] on link "Documents" at bounding box center [712, 157] width 106 height 34
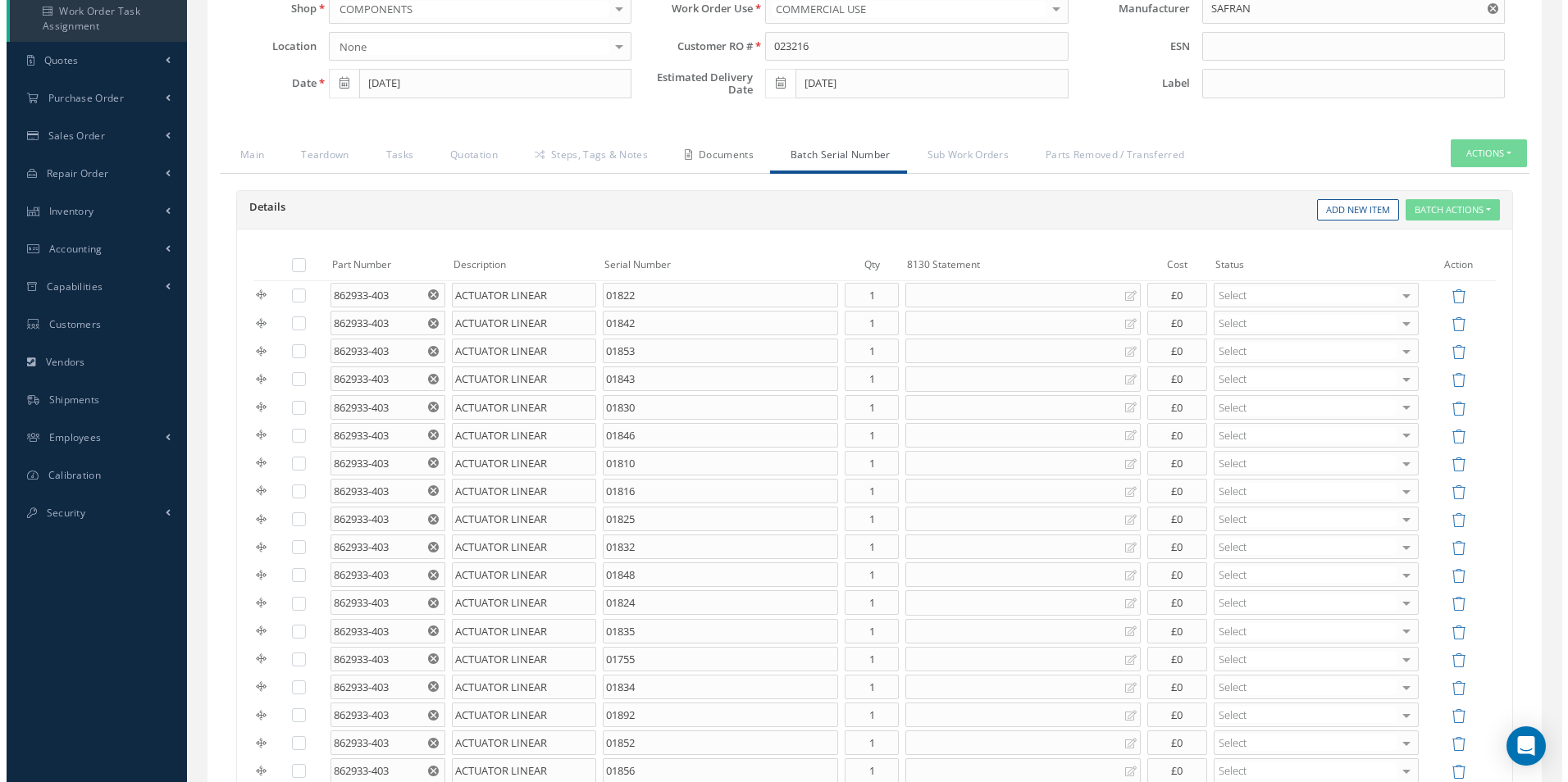
scroll to position [42, 0]
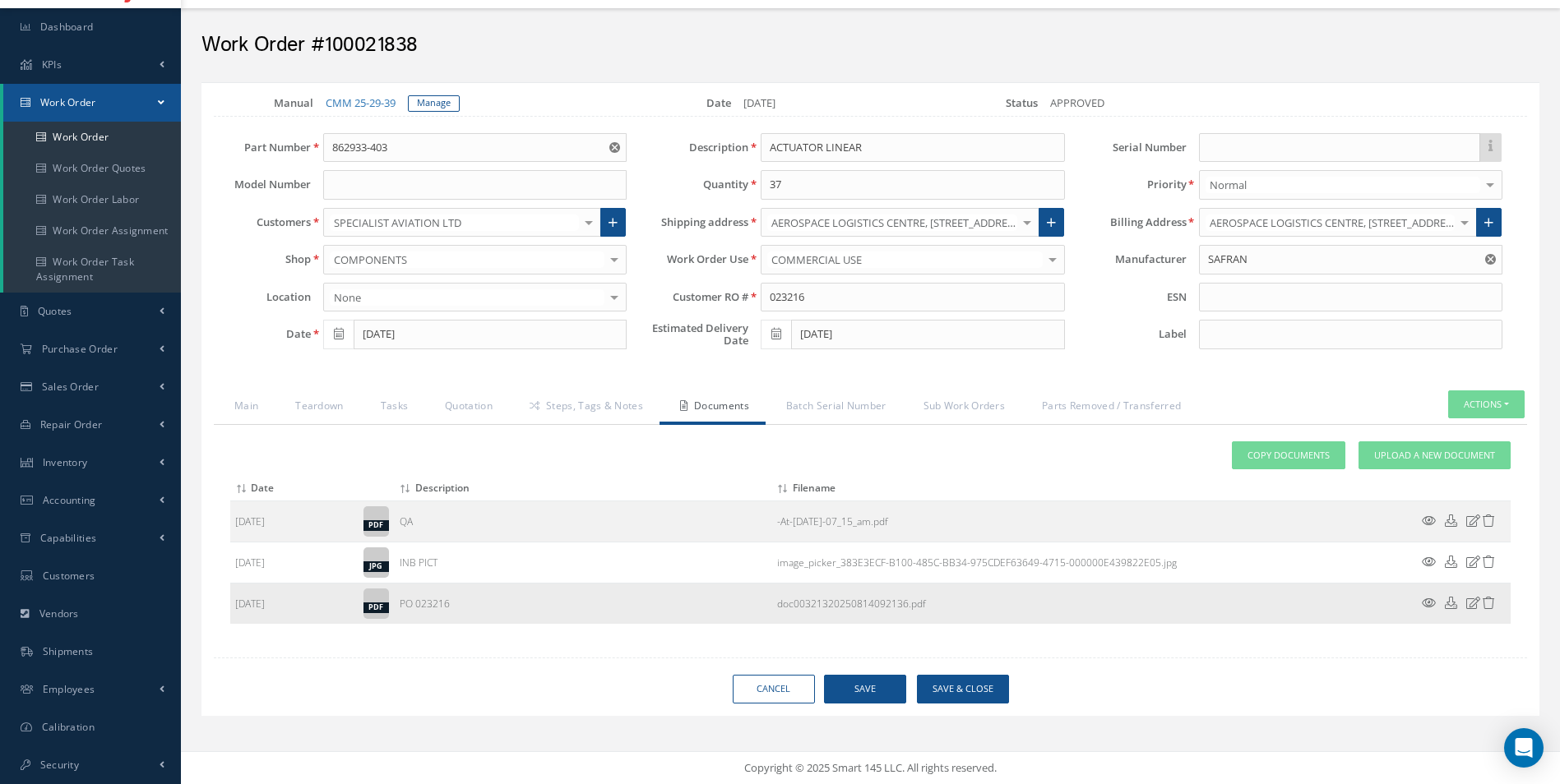
click at [1430, 598] on icon at bounding box center [1428, 603] width 14 height 13
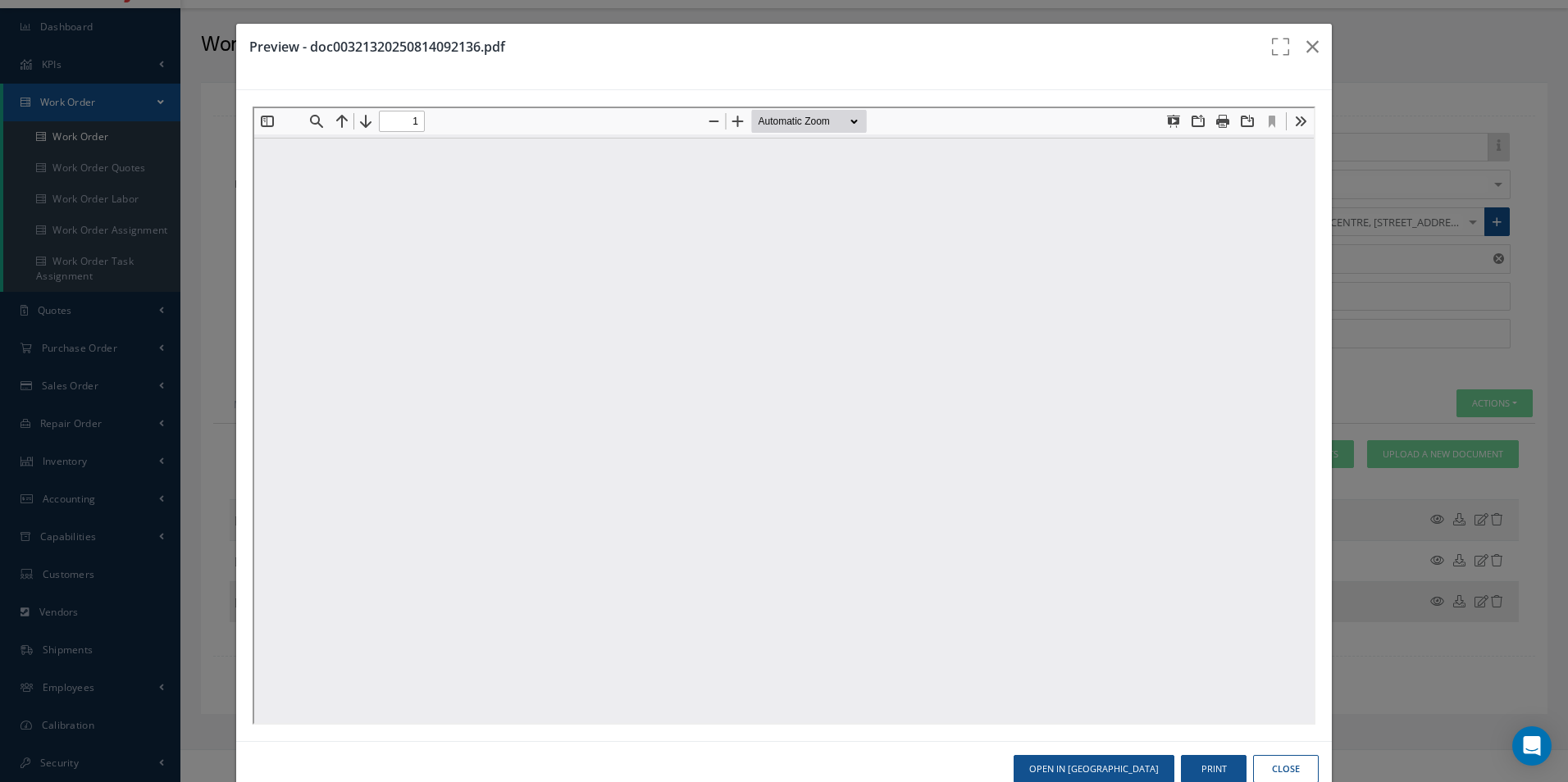
scroll to position [0, 0]
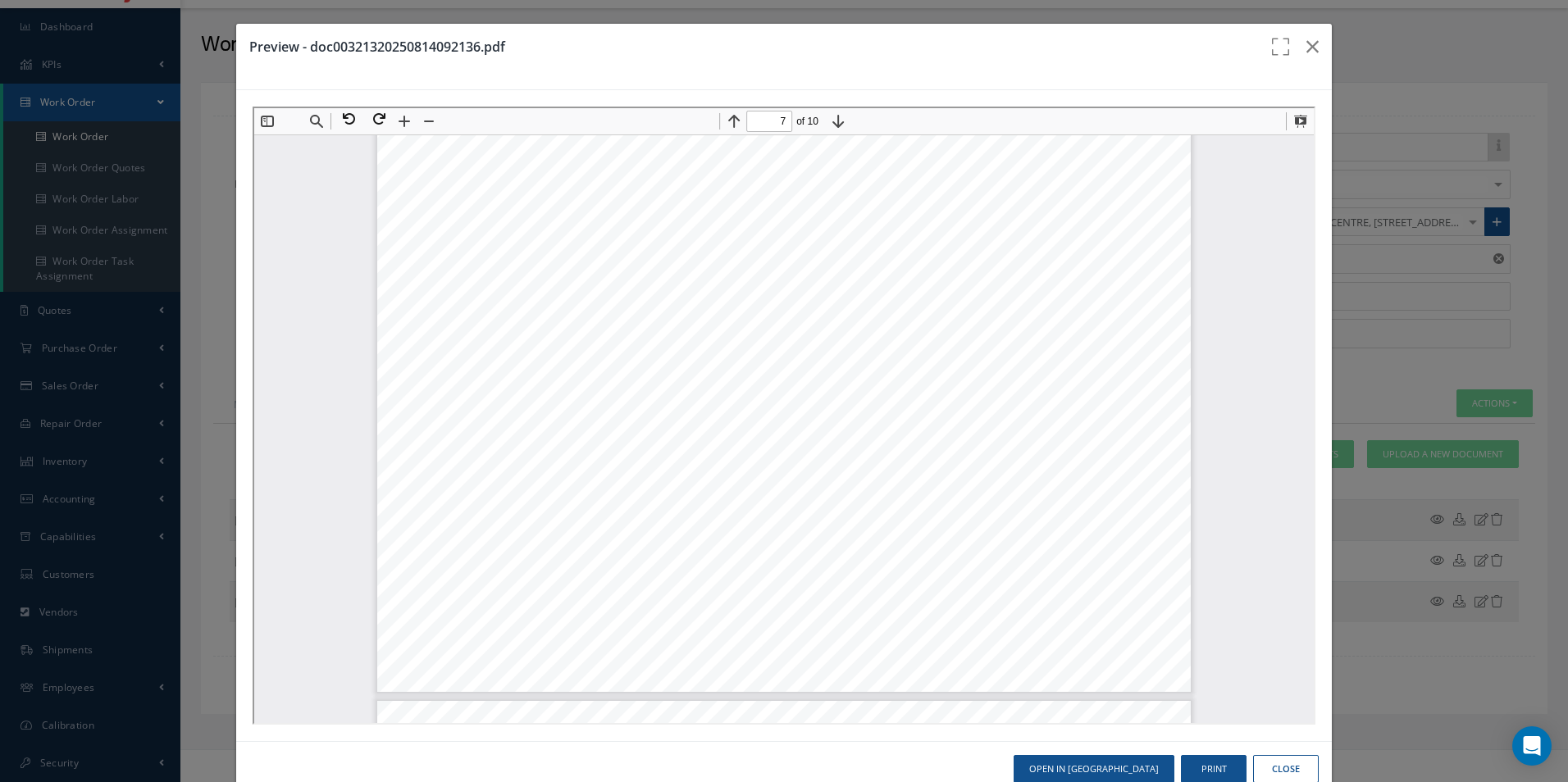
type input "8"
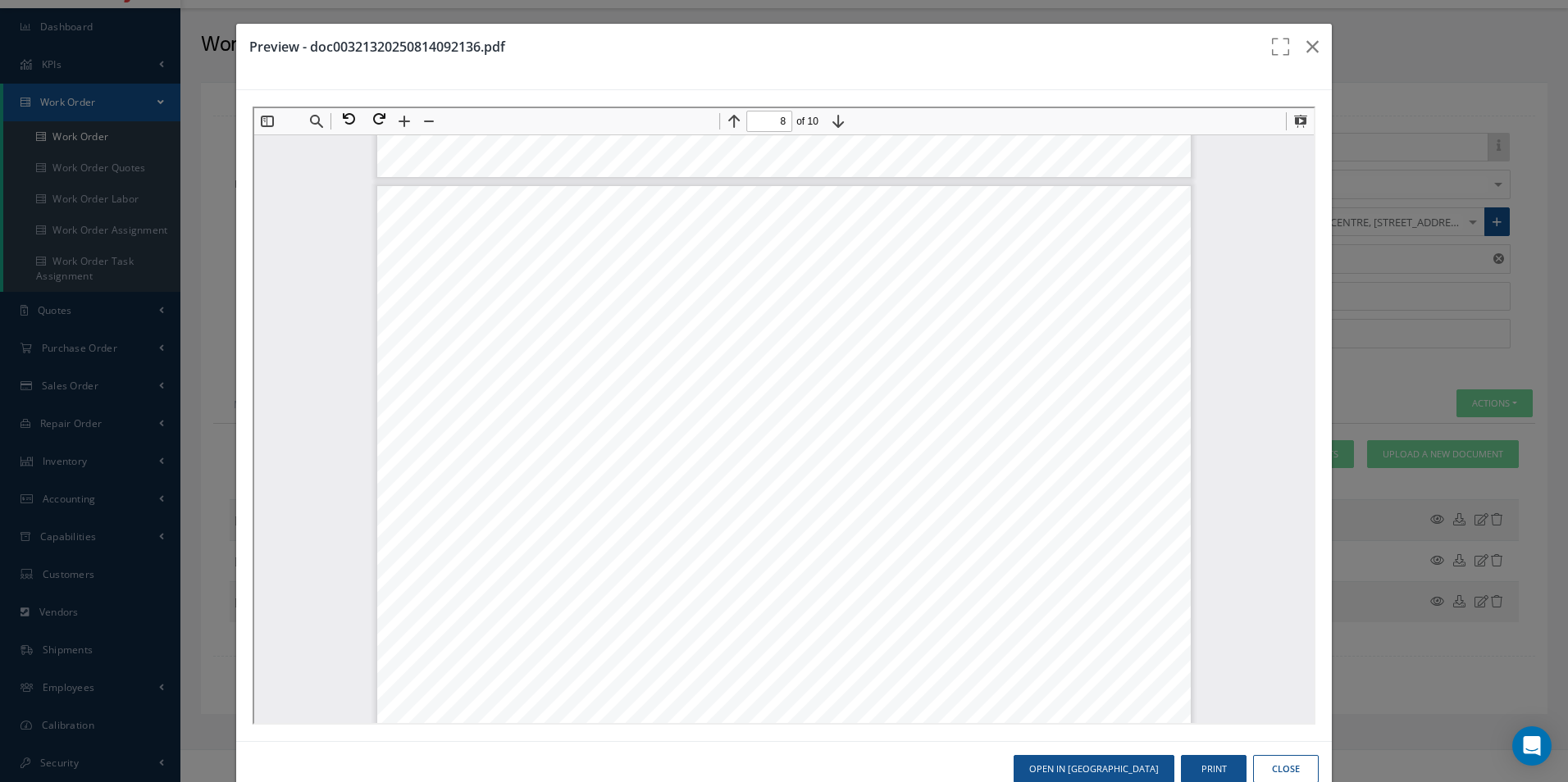
scroll to position [8210, 0]
click at [1206, 759] on button "Print" at bounding box center [1213, 770] width 66 height 29
